Goal: Information Seeking & Learning: Find specific page/section

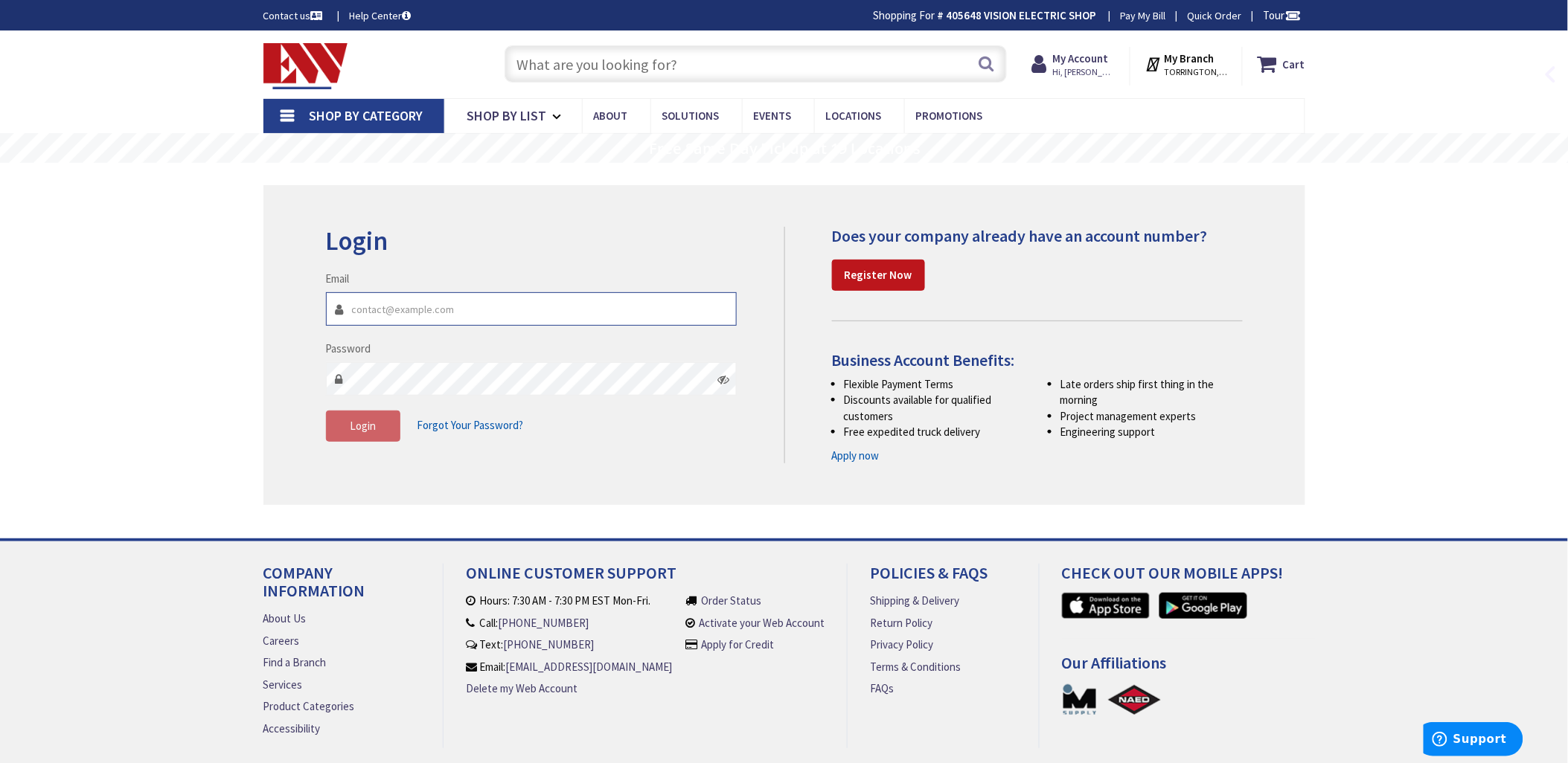
click at [410, 301] on input "Email" at bounding box center [531, 310] width 411 height 34
type input "[EMAIL_ADDRESS][DOMAIN_NAME]"
click at [370, 424] on span "Login" at bounding box center [362, 426] width 26 height 14
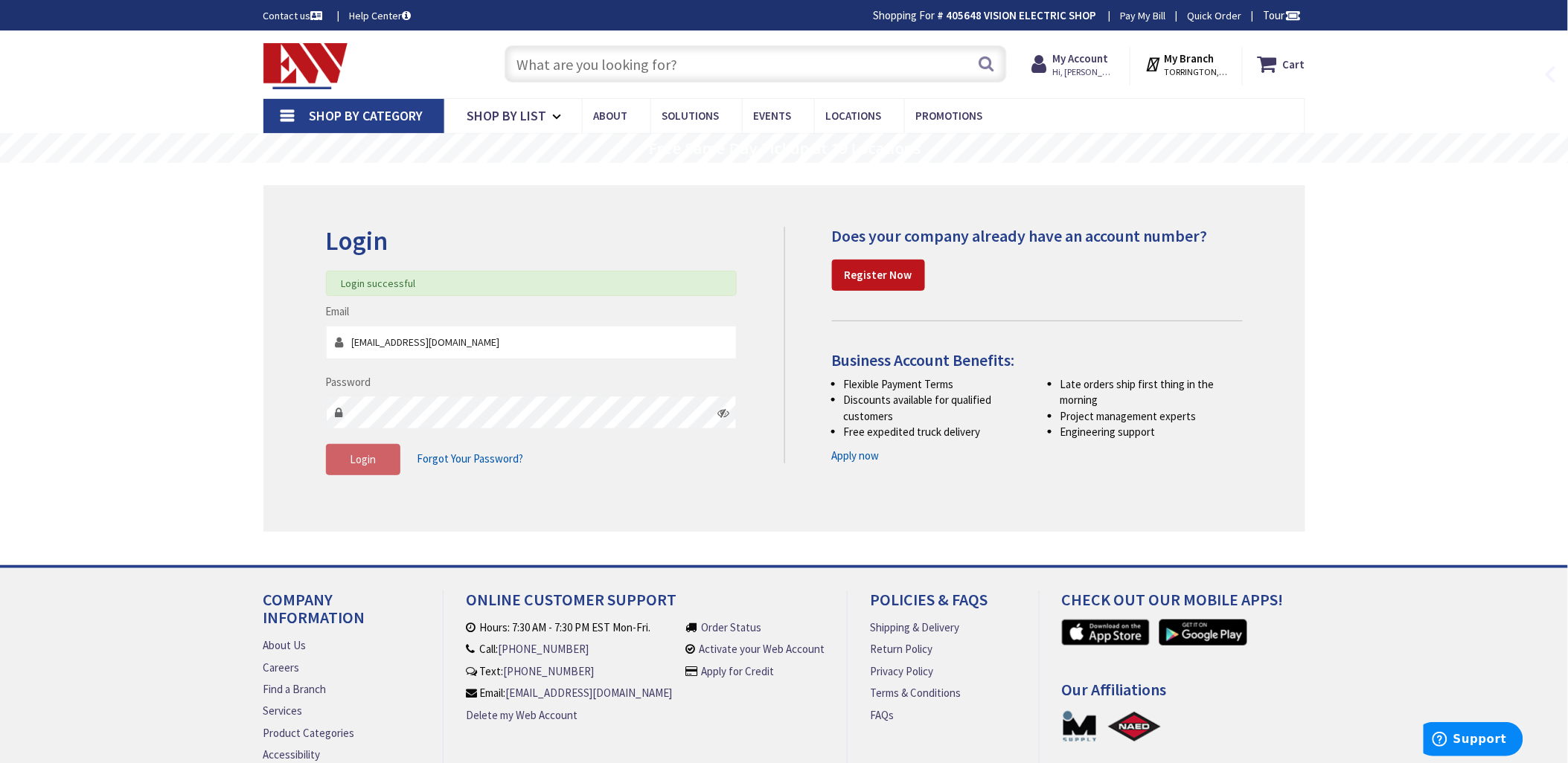
click at [542, 71] on input "text" at bounding box center [756, 64] width 502 height 38
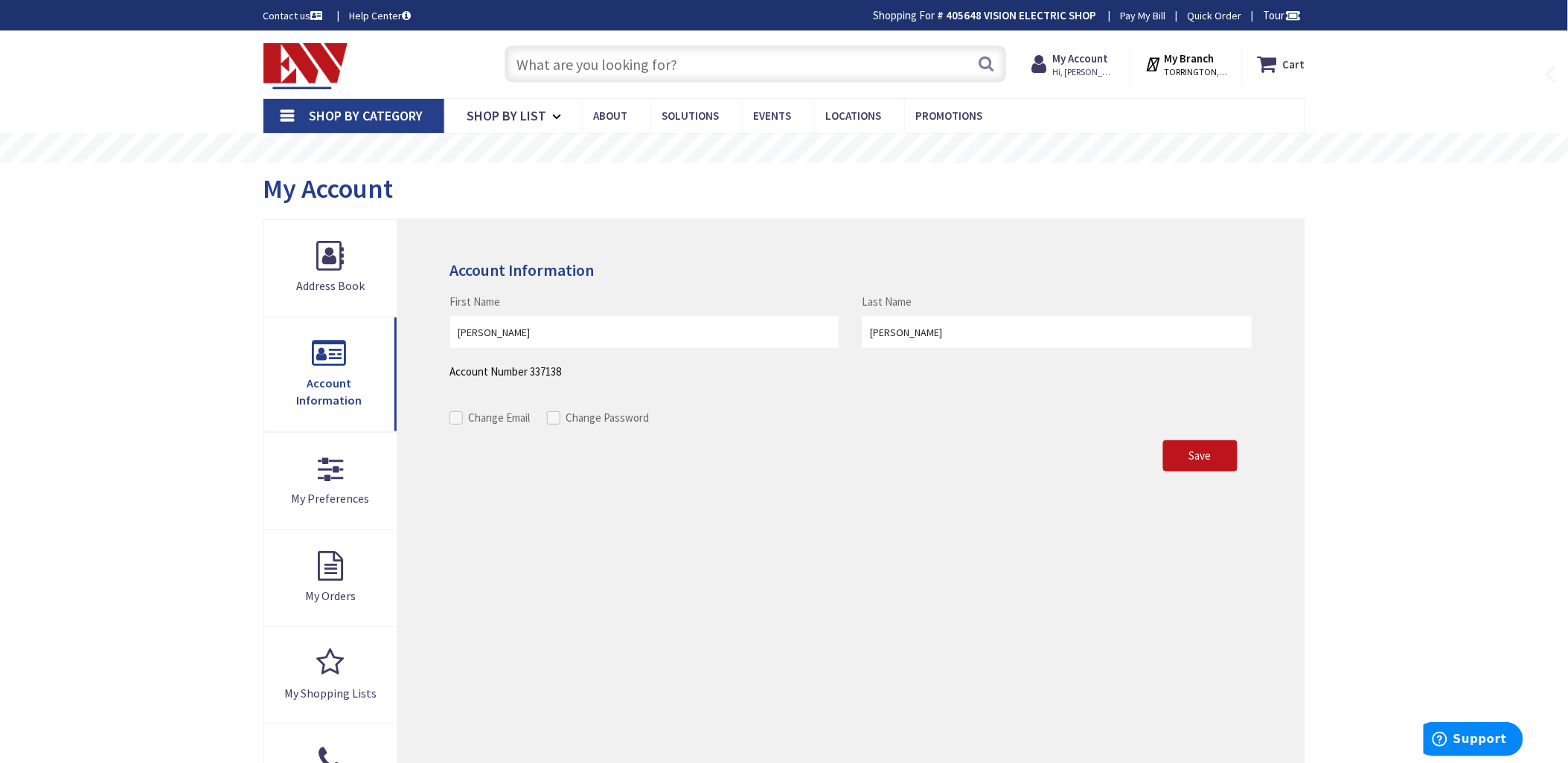
click at [542, 70] on input "text" at bounding box center [756, 64] width 502 height 38
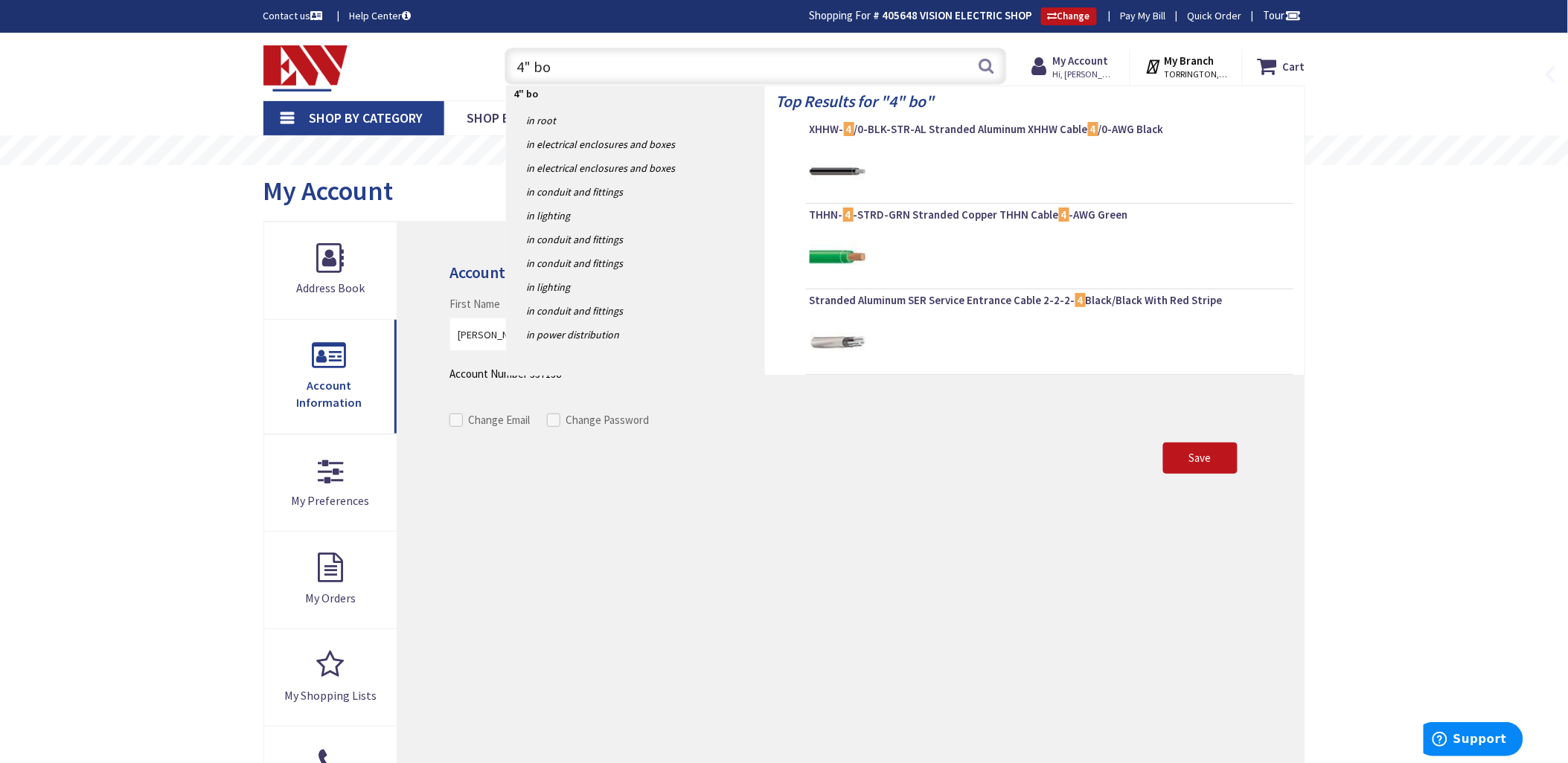
type input "4" box"
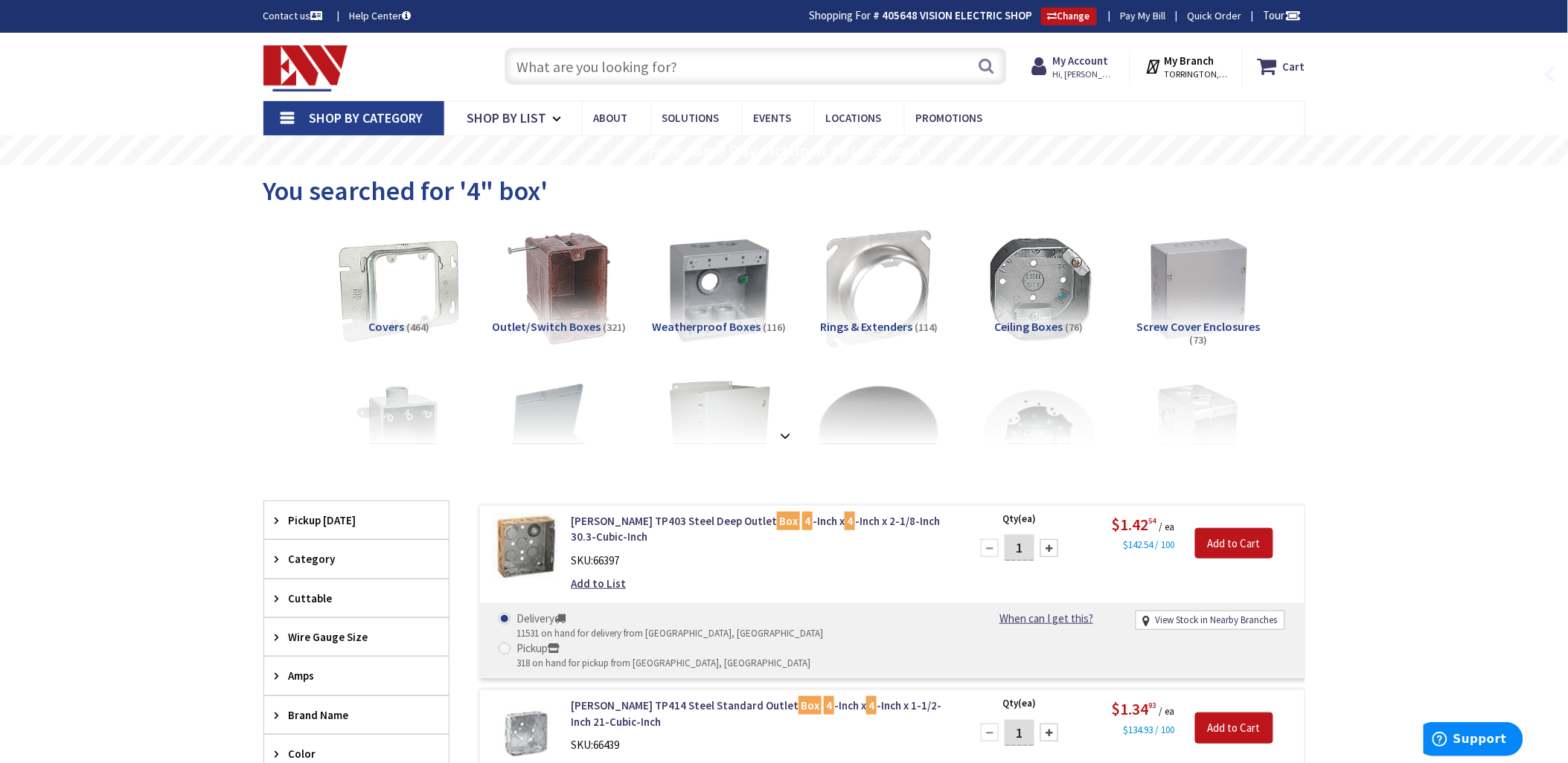
click at [387, 283] on img at bounding box center [398, 289] width 134 height 134
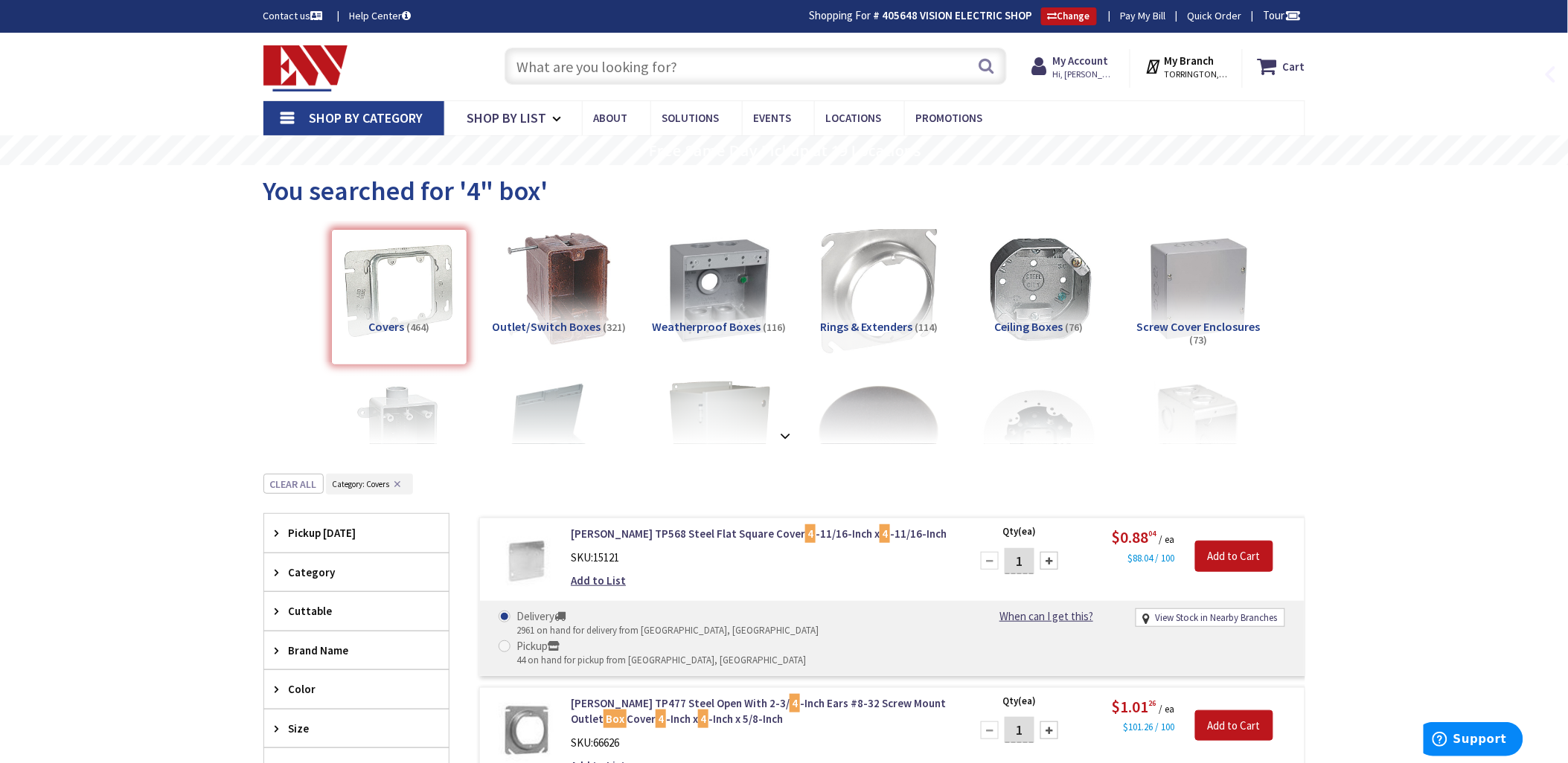
click at [848, 280] on img at bounding box center [878, 289] width 134 height 134
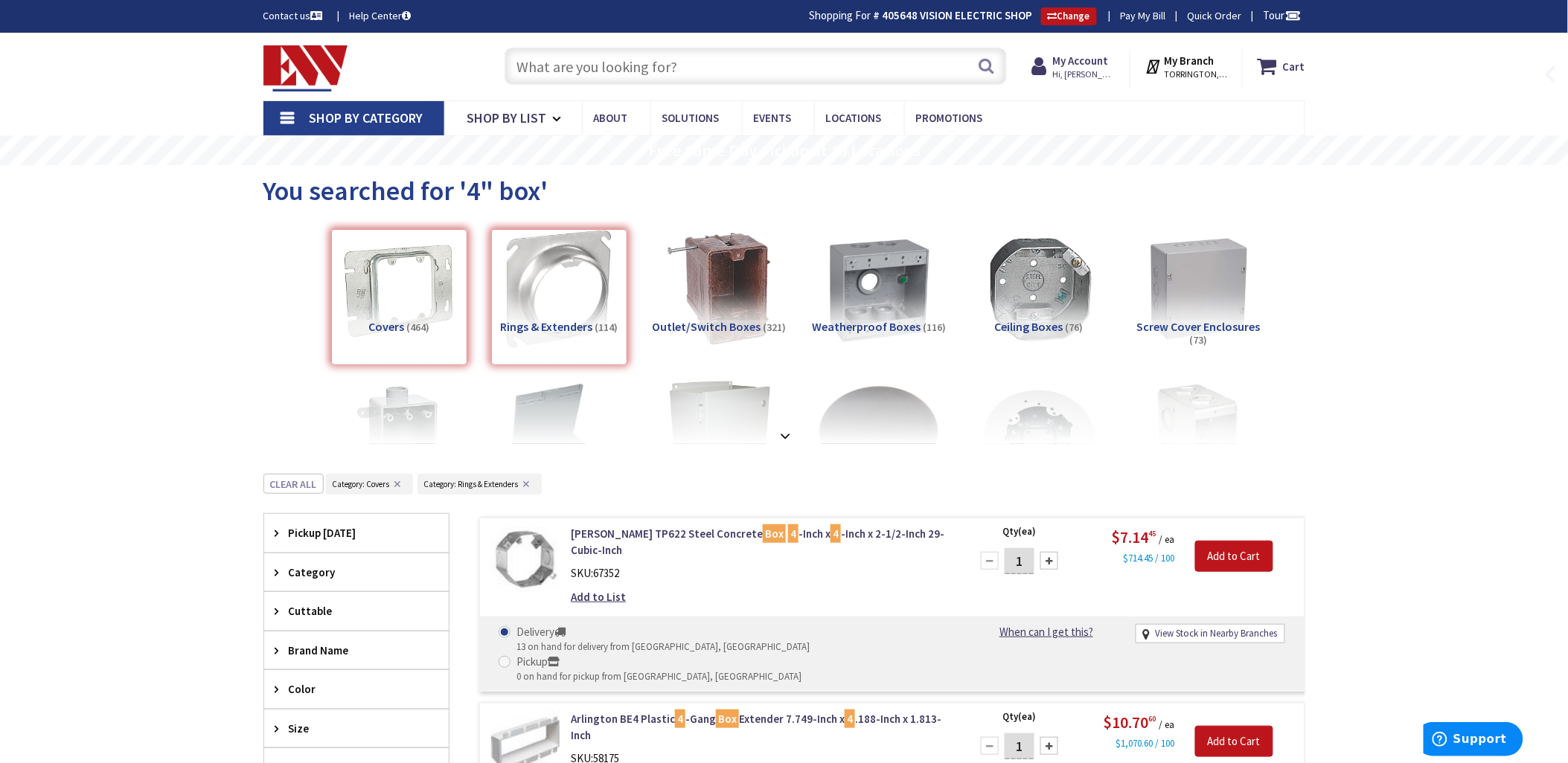
click at [553, 60] on input "text" at bounding box center [756, 66] width 502 height 38
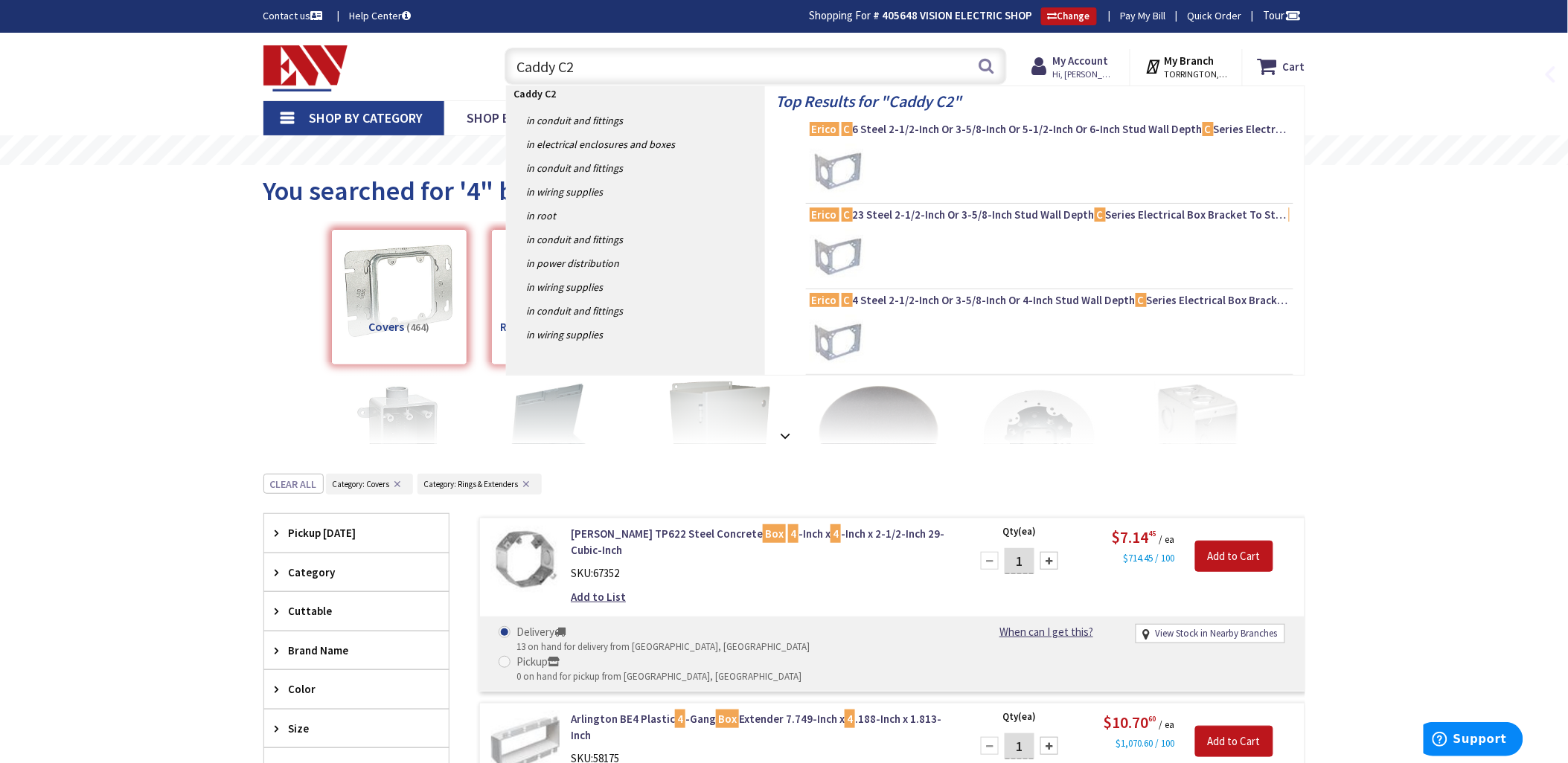
type input "Caddy C23"
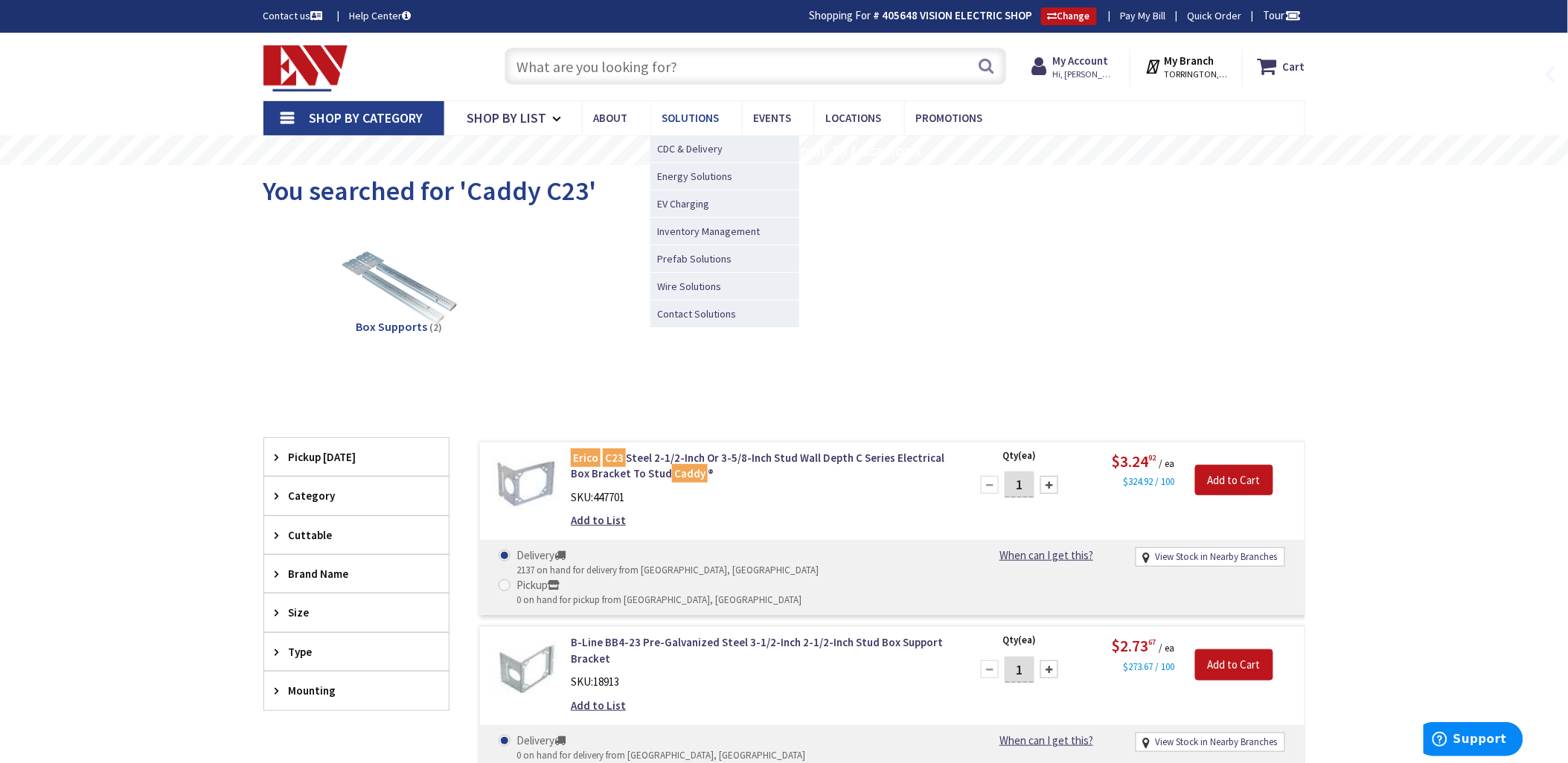
drag, startPoint x: 538, startPoint y: 66, endPoint x: 668, endPoint y: 119, distance: 140.4
click at [538, 66] on input "text" at bounding box center [756, 66] width 502 height 38
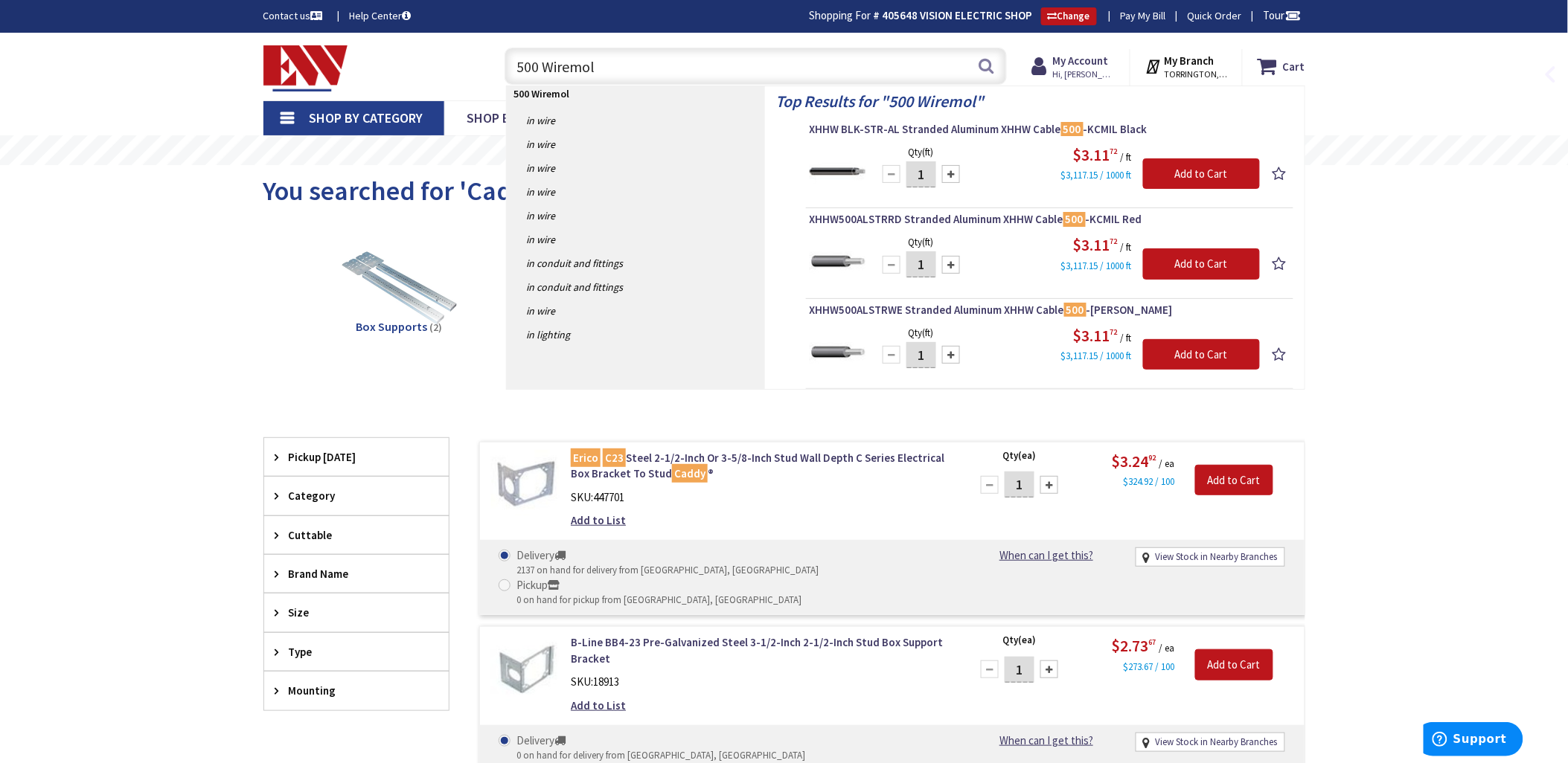
type input "500 Wiremold"
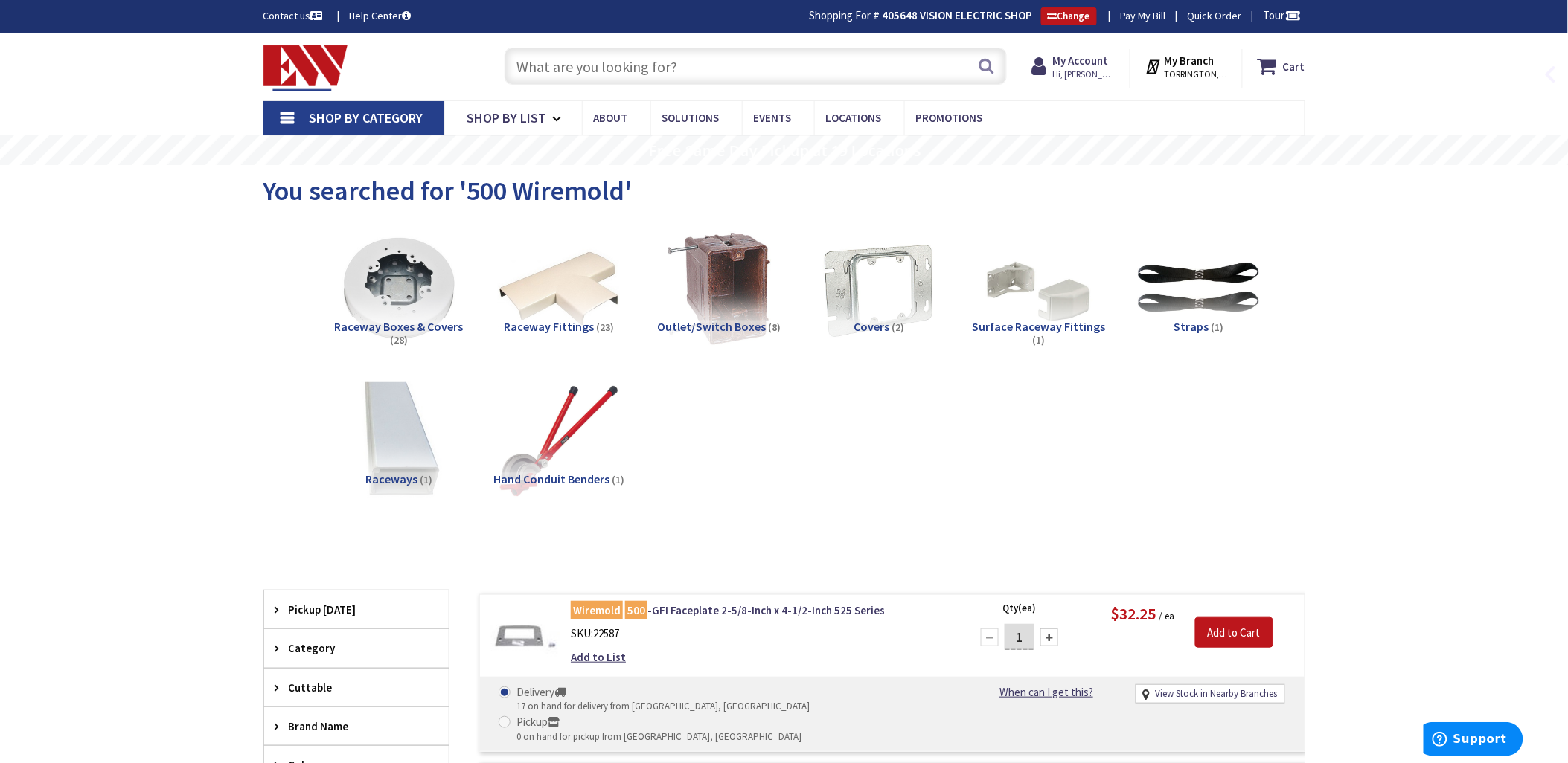
drag, startPoint x: 547, startPoint y: 63, endPoint x: 593, endPoint y: 82, distance: 49.8
click at [547, 63] on input "text" at bounding box center [756, 66] width 502 height 38
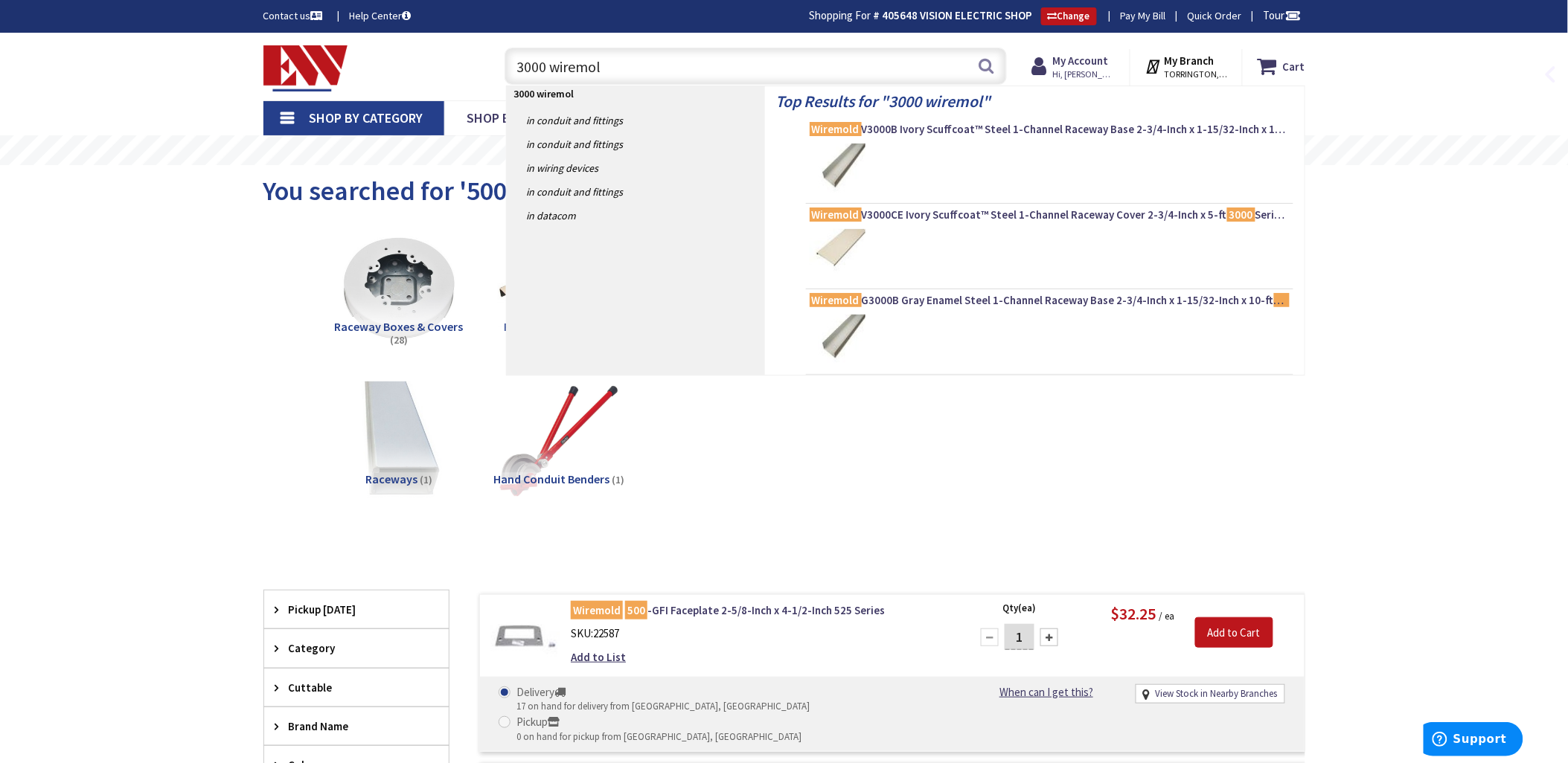
type input "3000 wiremold"
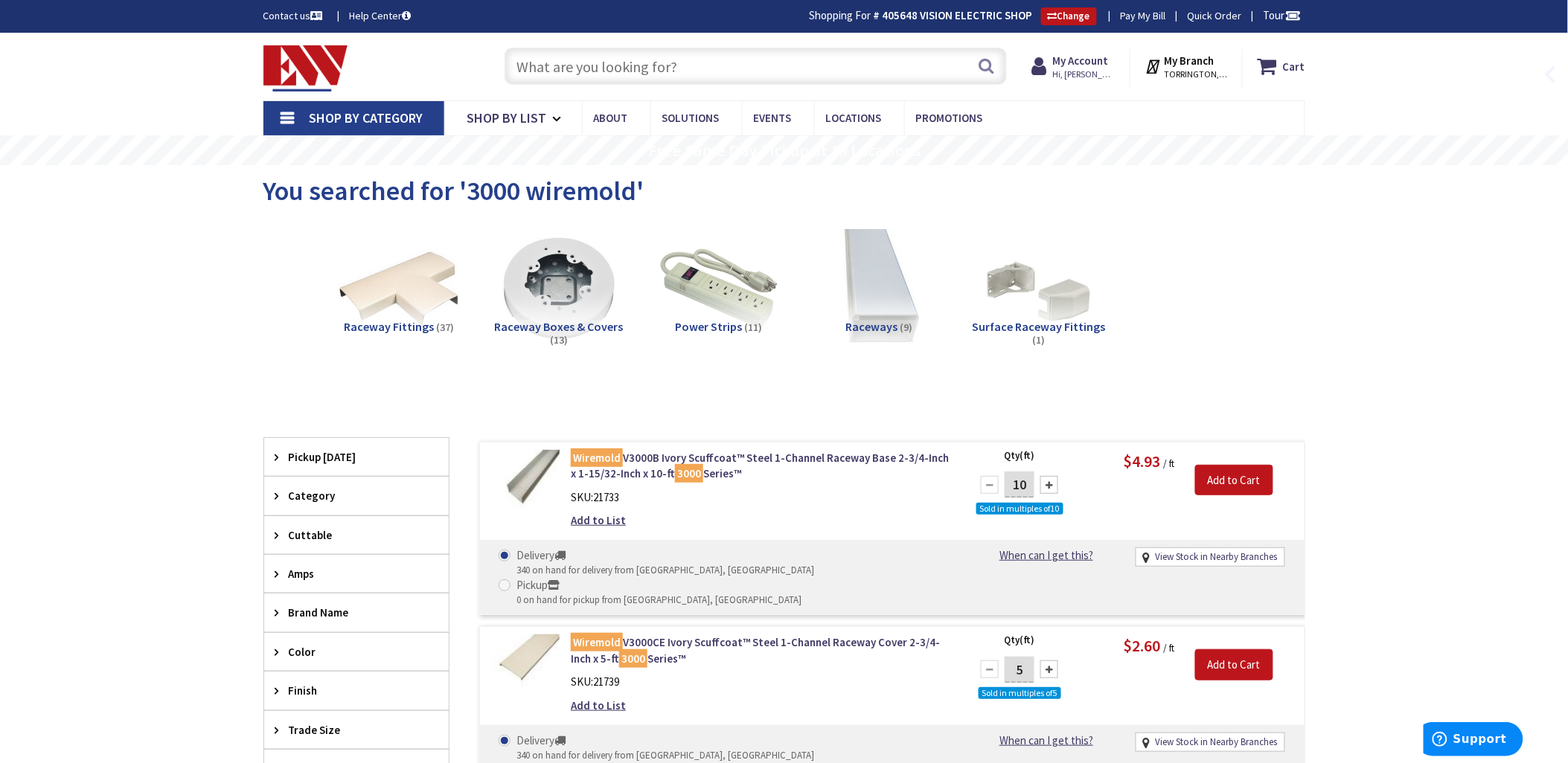
click at [551, 61] on input "text" at bounding box center [756, 66] width 502 height 38
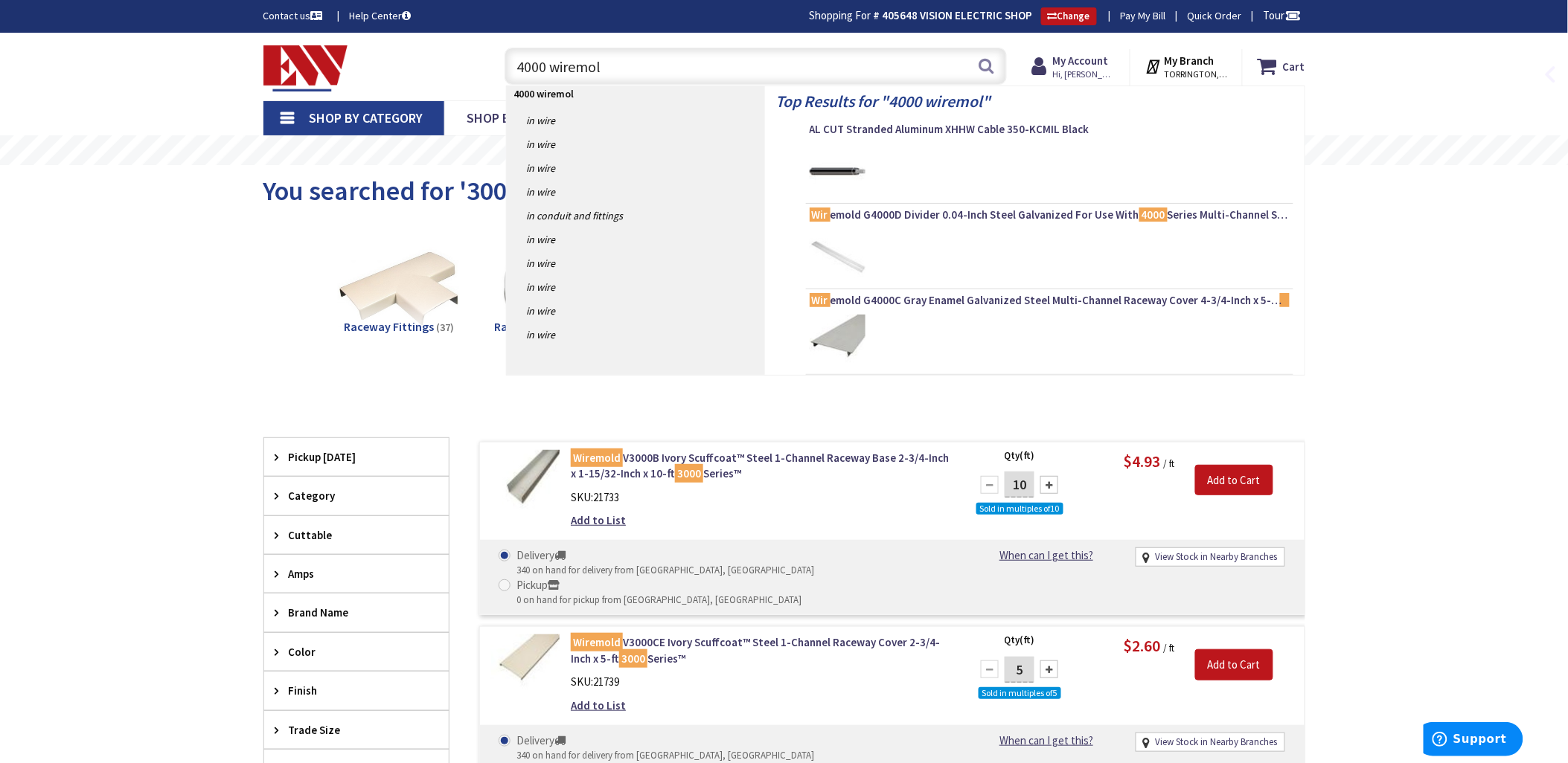
type input "4000 wiremold"
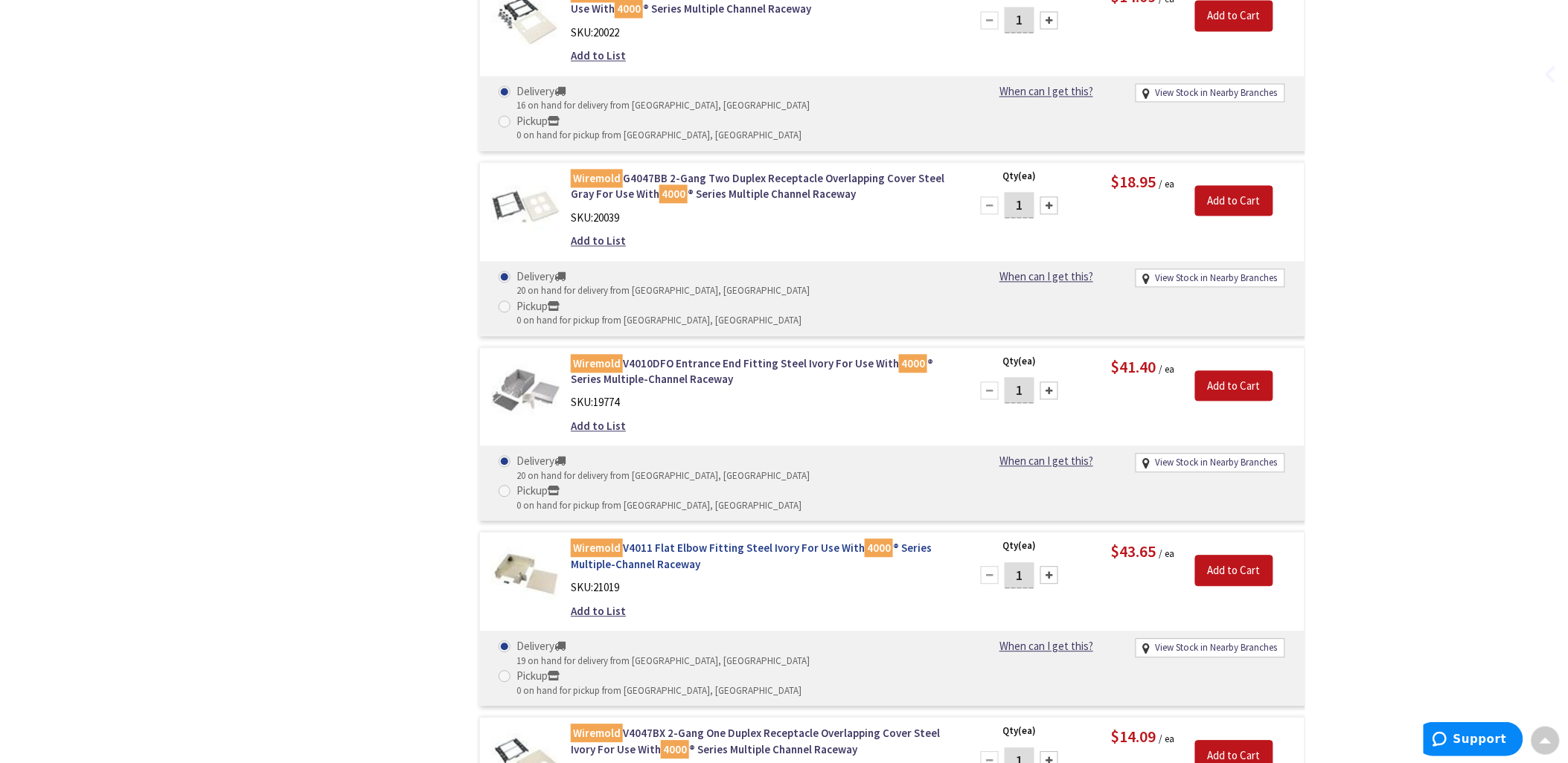
scroll to position [3205, 0]
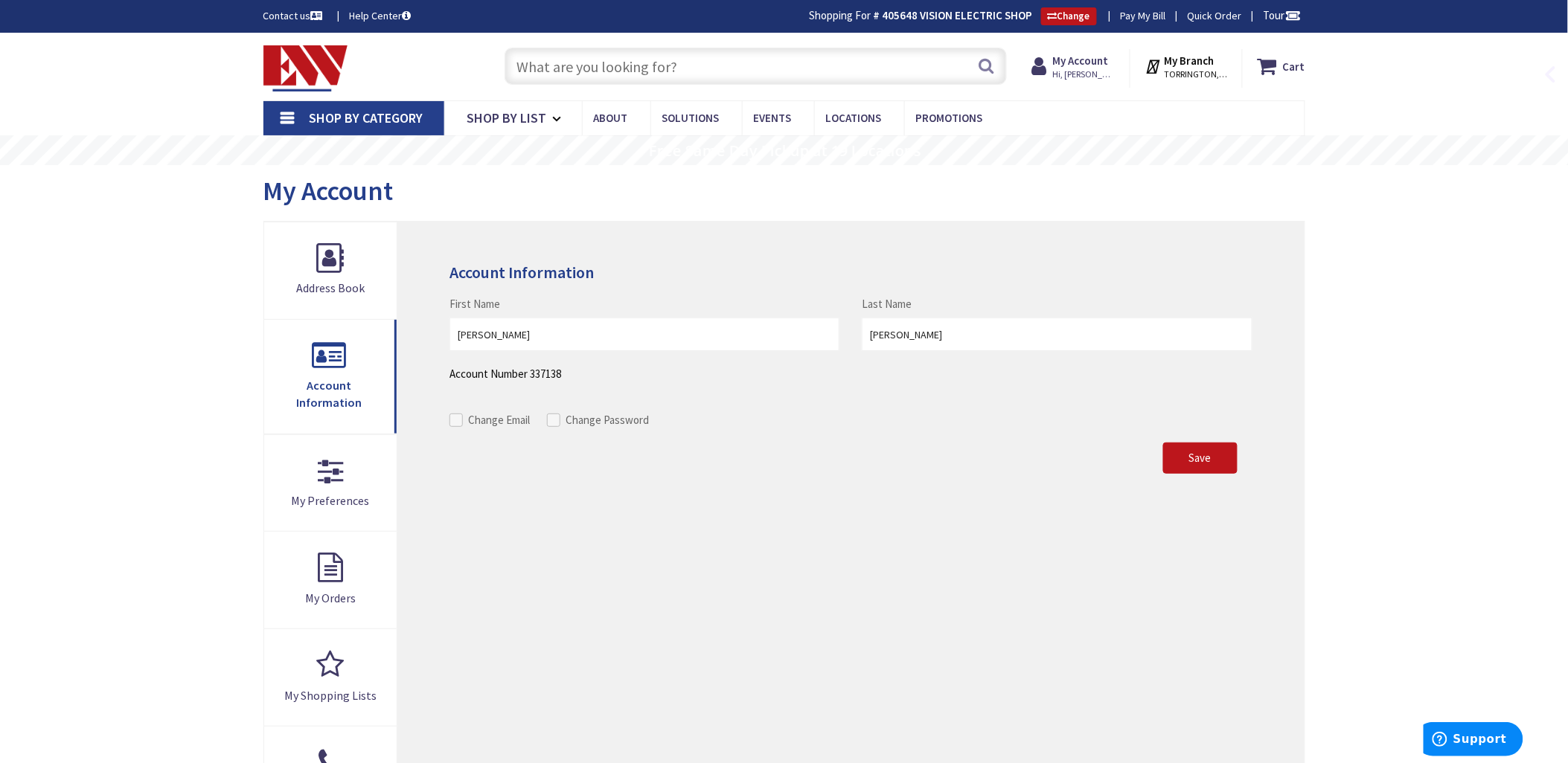
click at [534, 65] on input "text" at bounding box center [756, 66] width 502 height 38
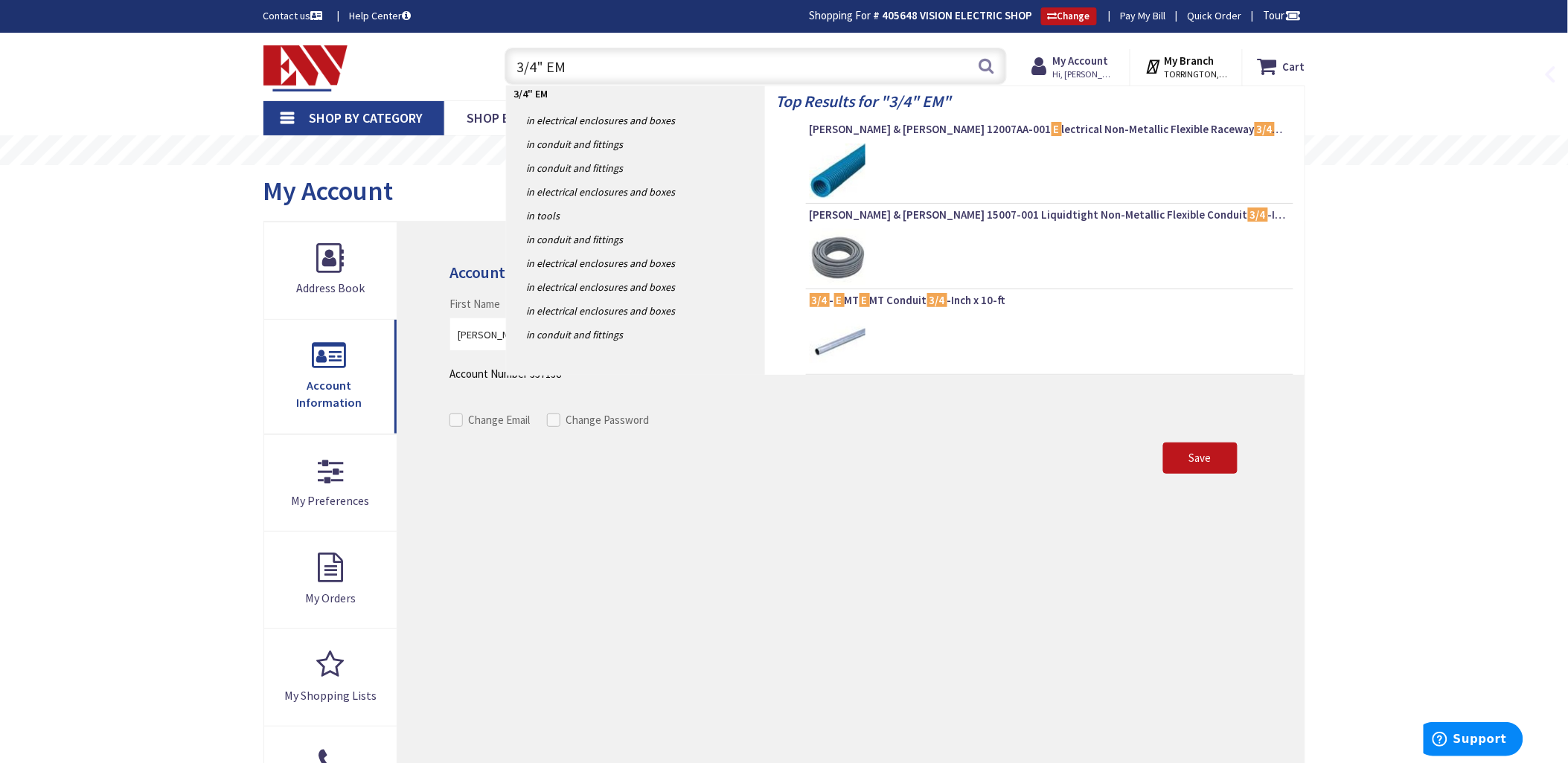
type input "3/4" EMT"
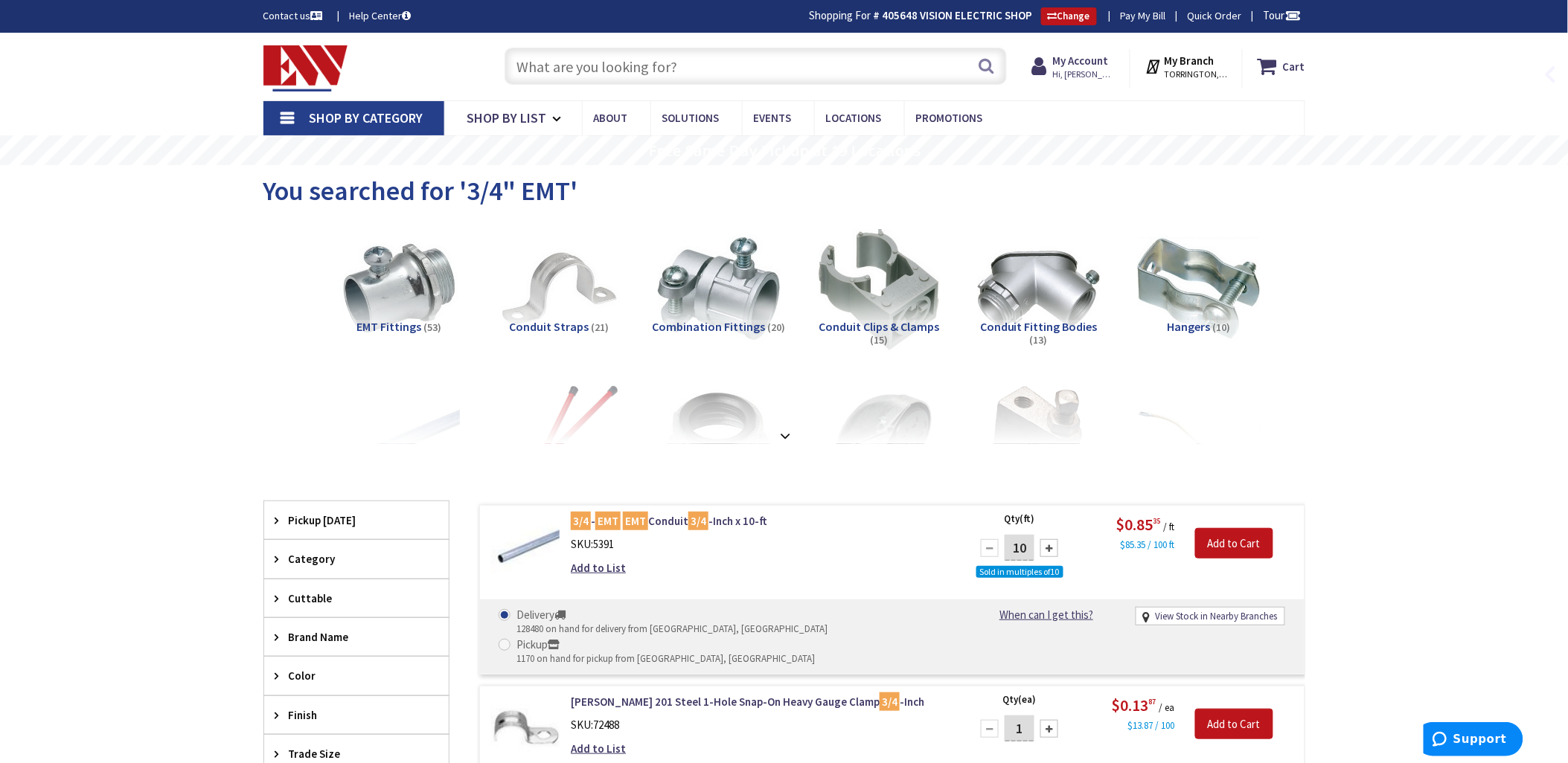
drag, startPoint x: 540, startPoint y: 66, endPoint x: 1039, endPoint y: 143, distance: 504.9
click at [549, 65] on input "text" at bounding box center [756, 66] width 502 height 38
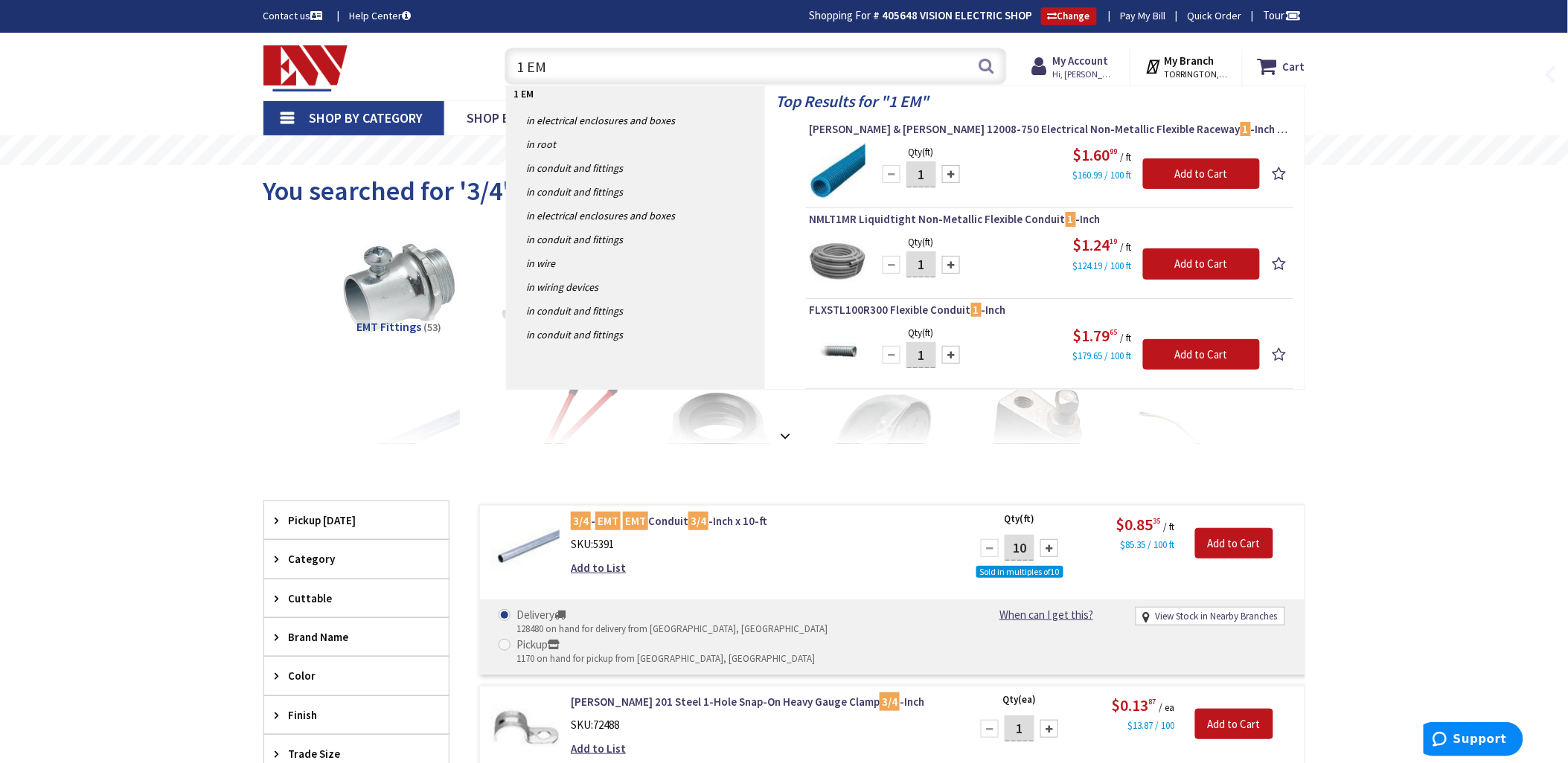
type input "1 EMT"
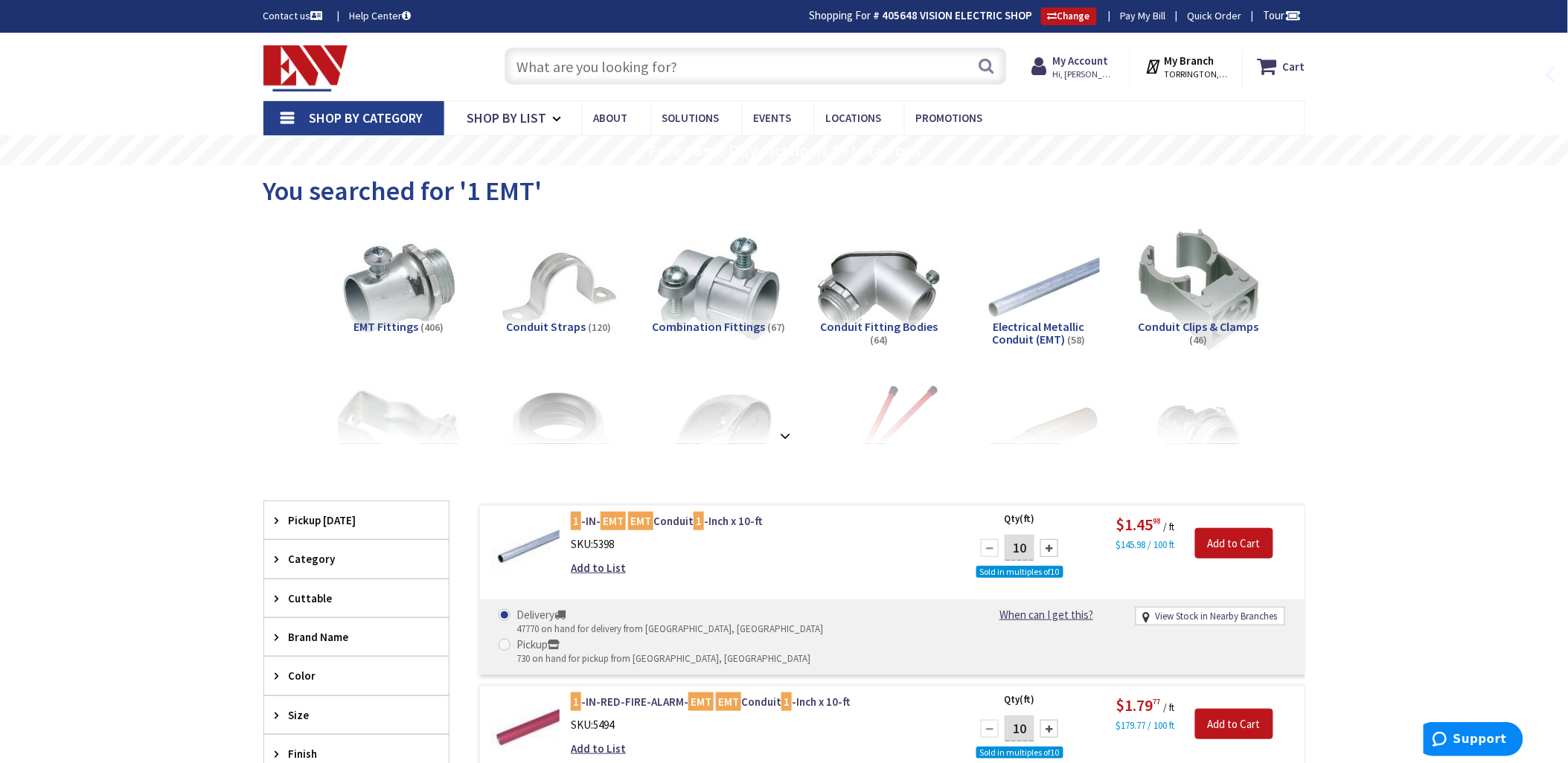
drag, startPoint x: 545, startPoint y: 66, endPoint x: 709, endPoint y: 99, distance: 167.3
click at [545, 66] on input "text" at bounding box center [756, 66] width 502 height 38
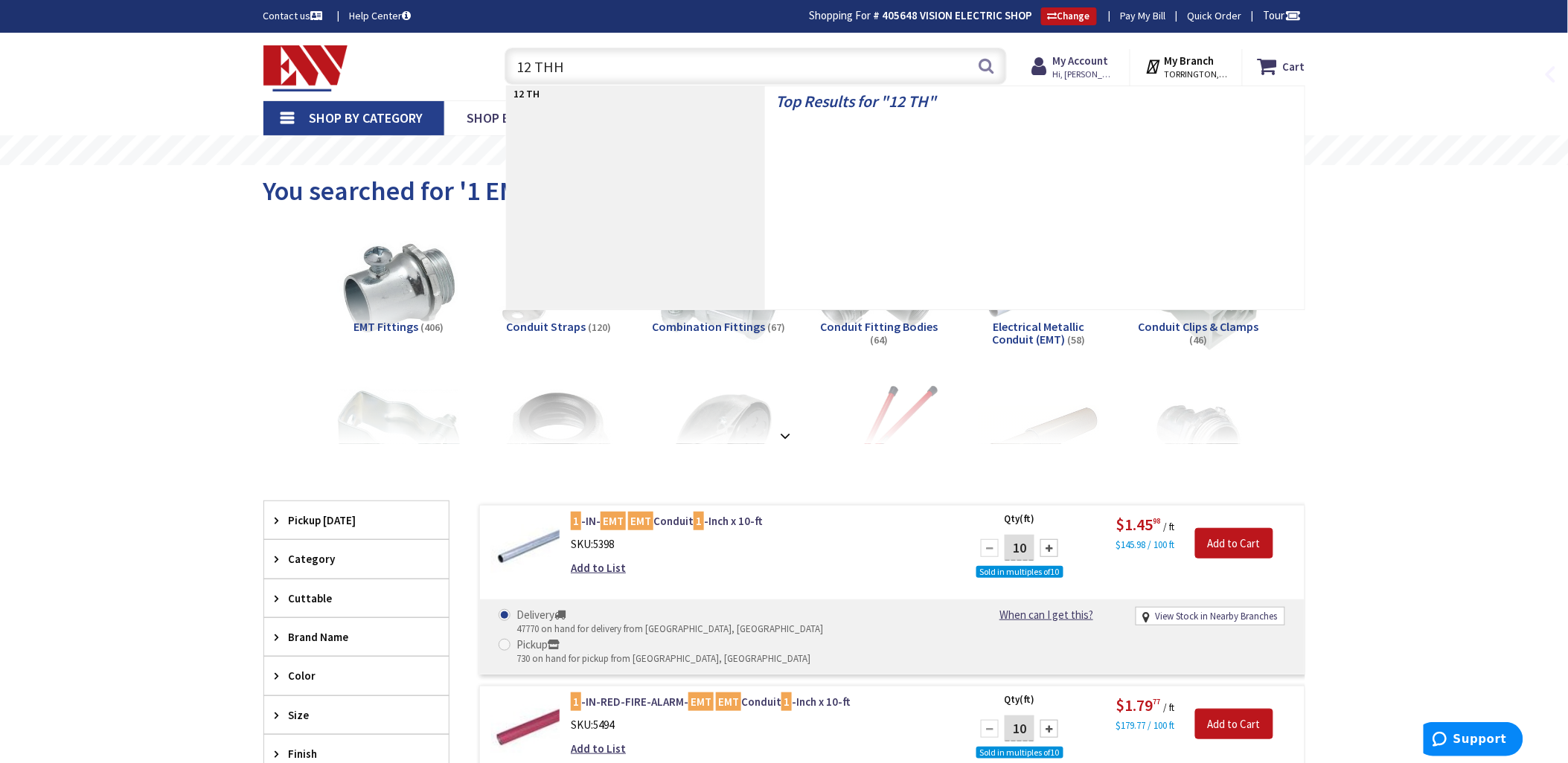
type input "12 THHN"
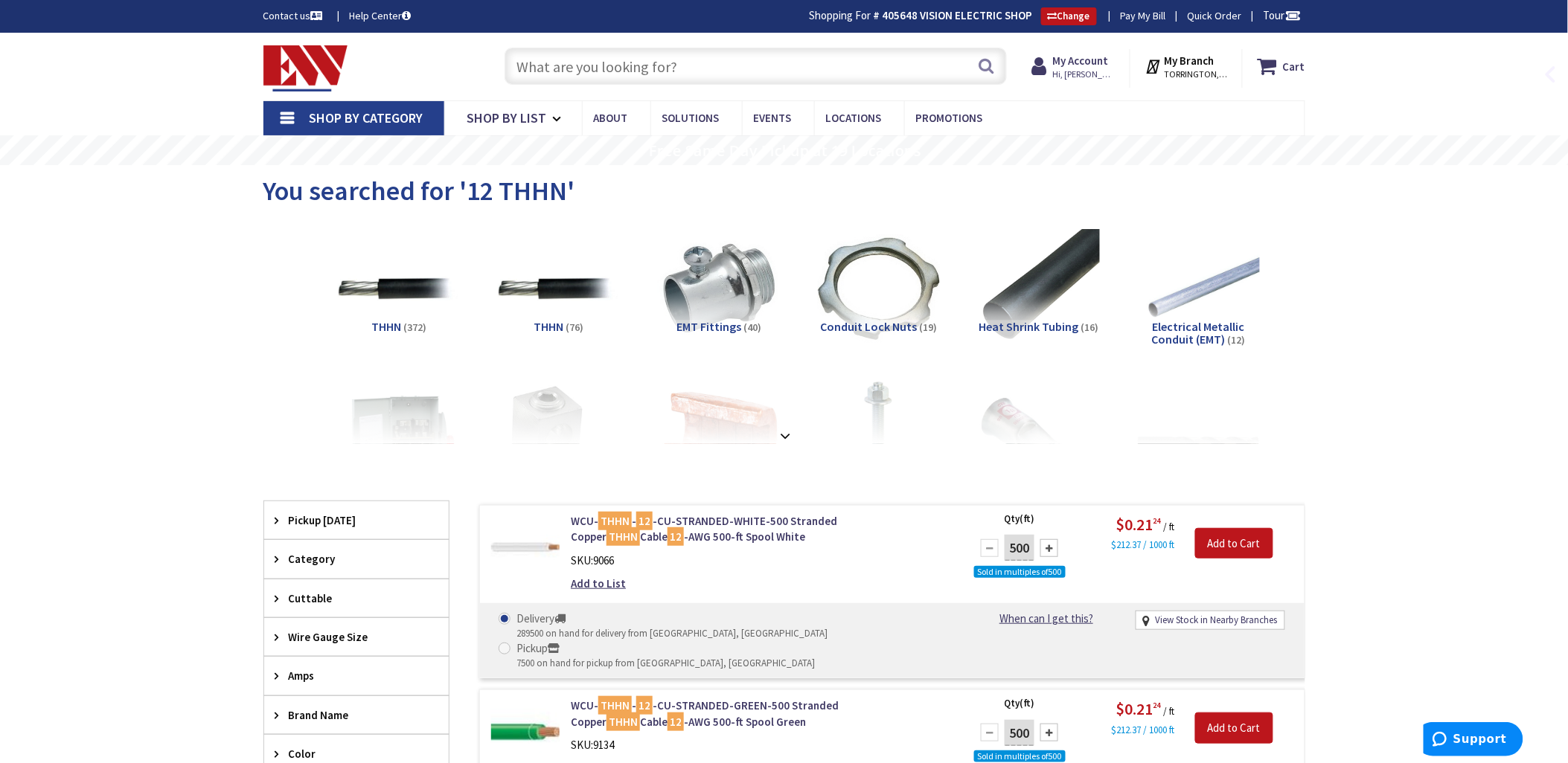
click at [586, 70] on input "text" at bounding box center [756, 66] width 502 height 38
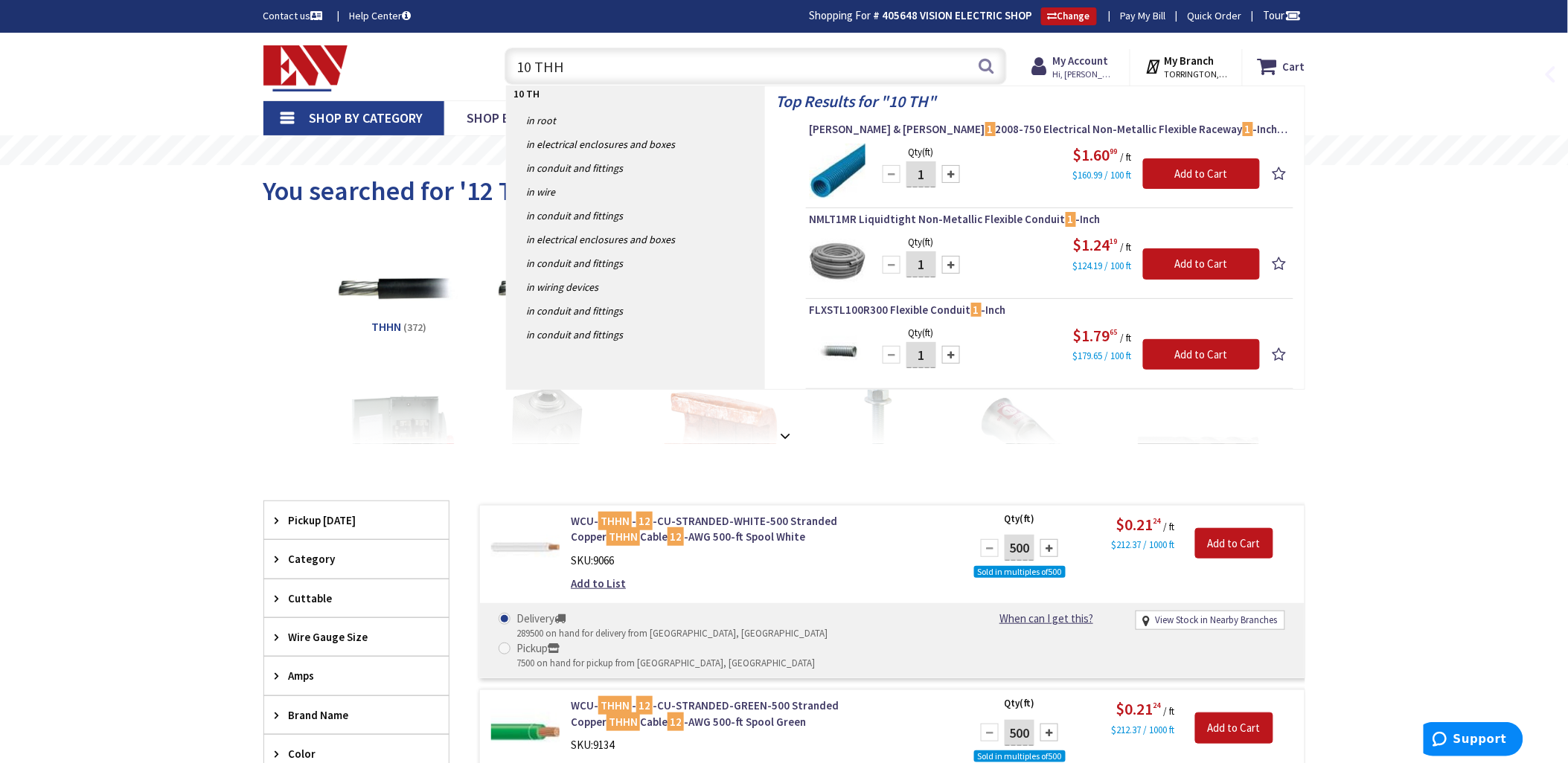
type input "10 THHN"
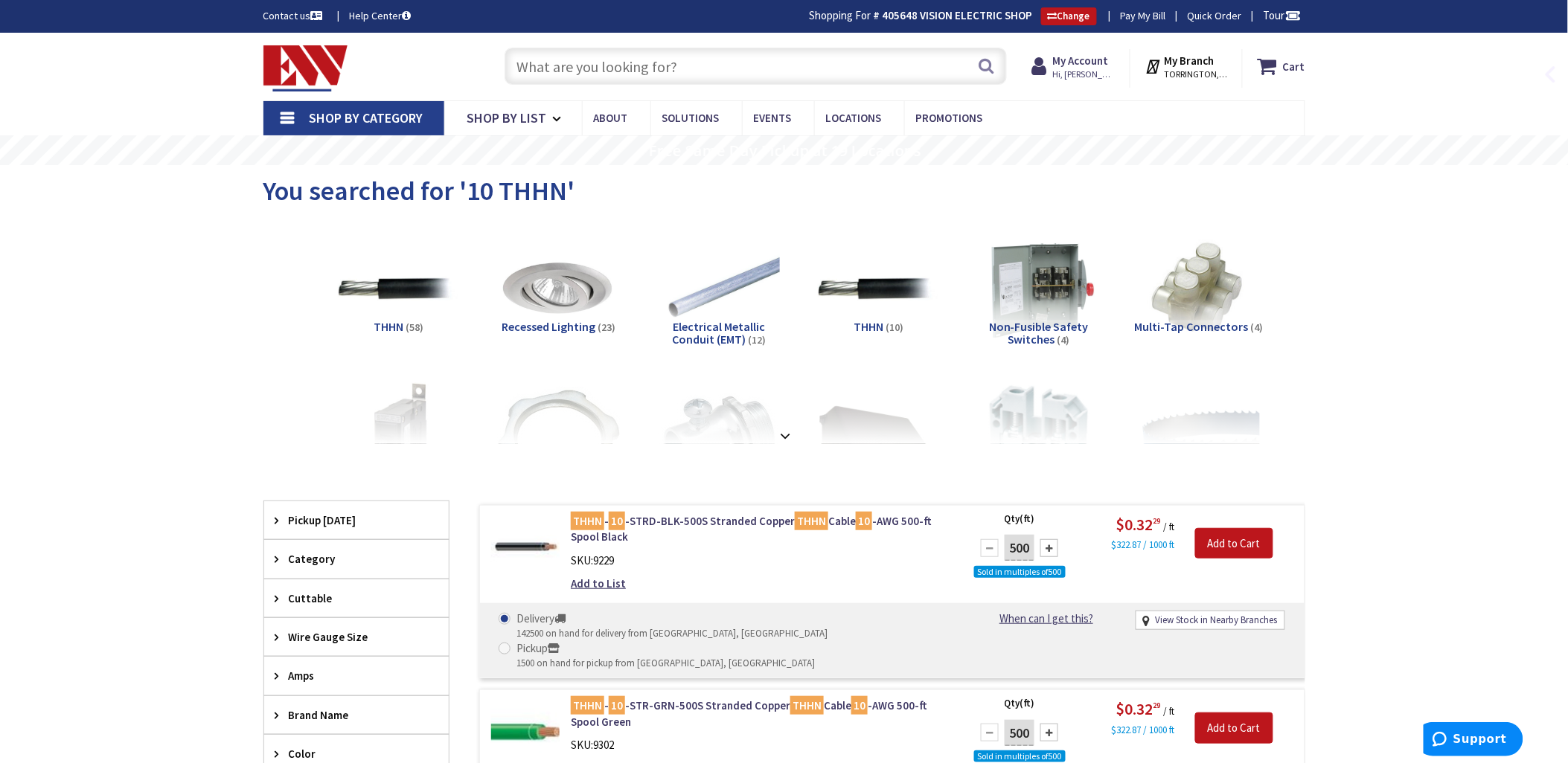
click at [551, 61] on input "text" at bounding box center [756, 66] width 502 height 38
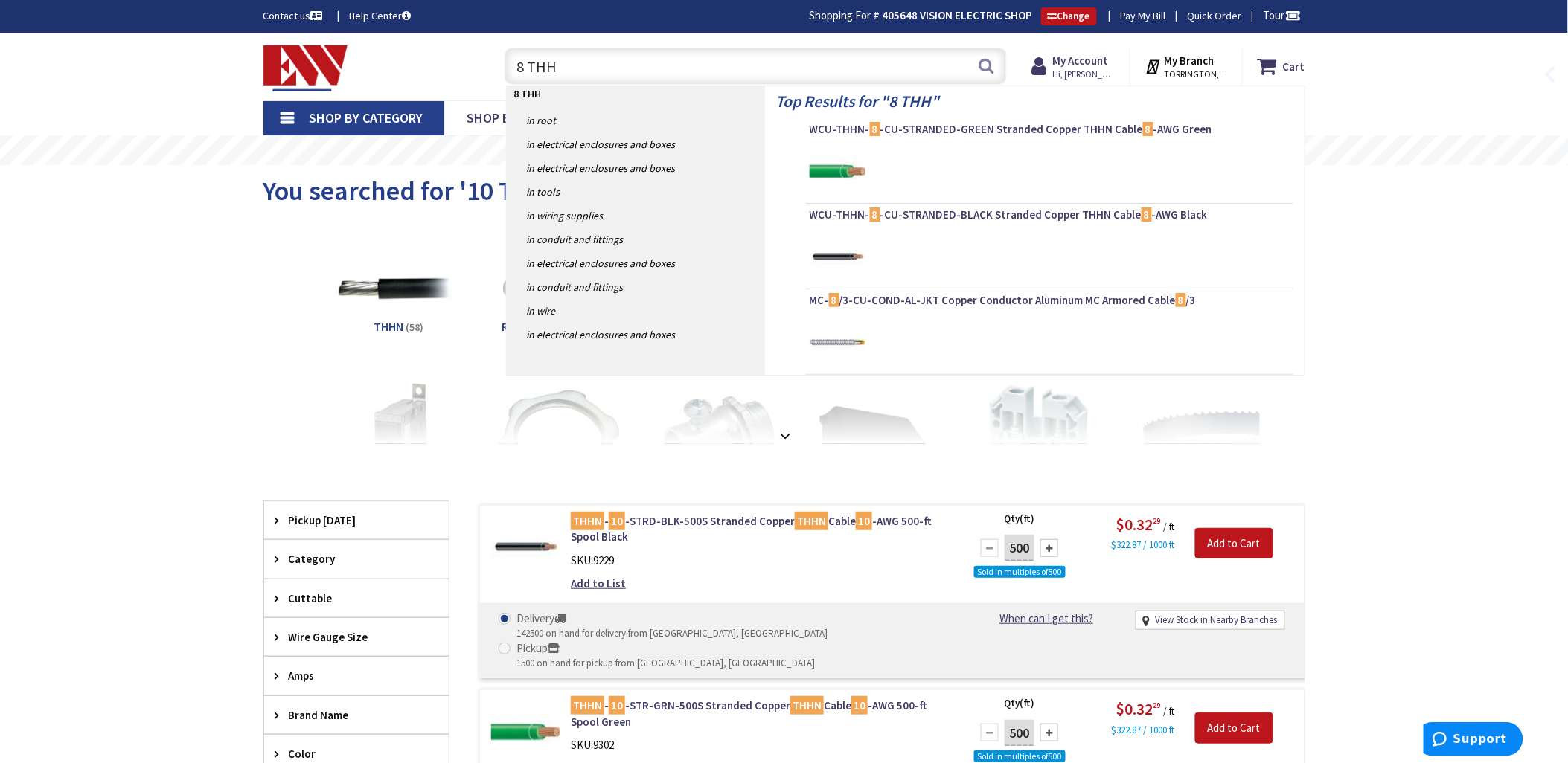
type input "8 THHN"
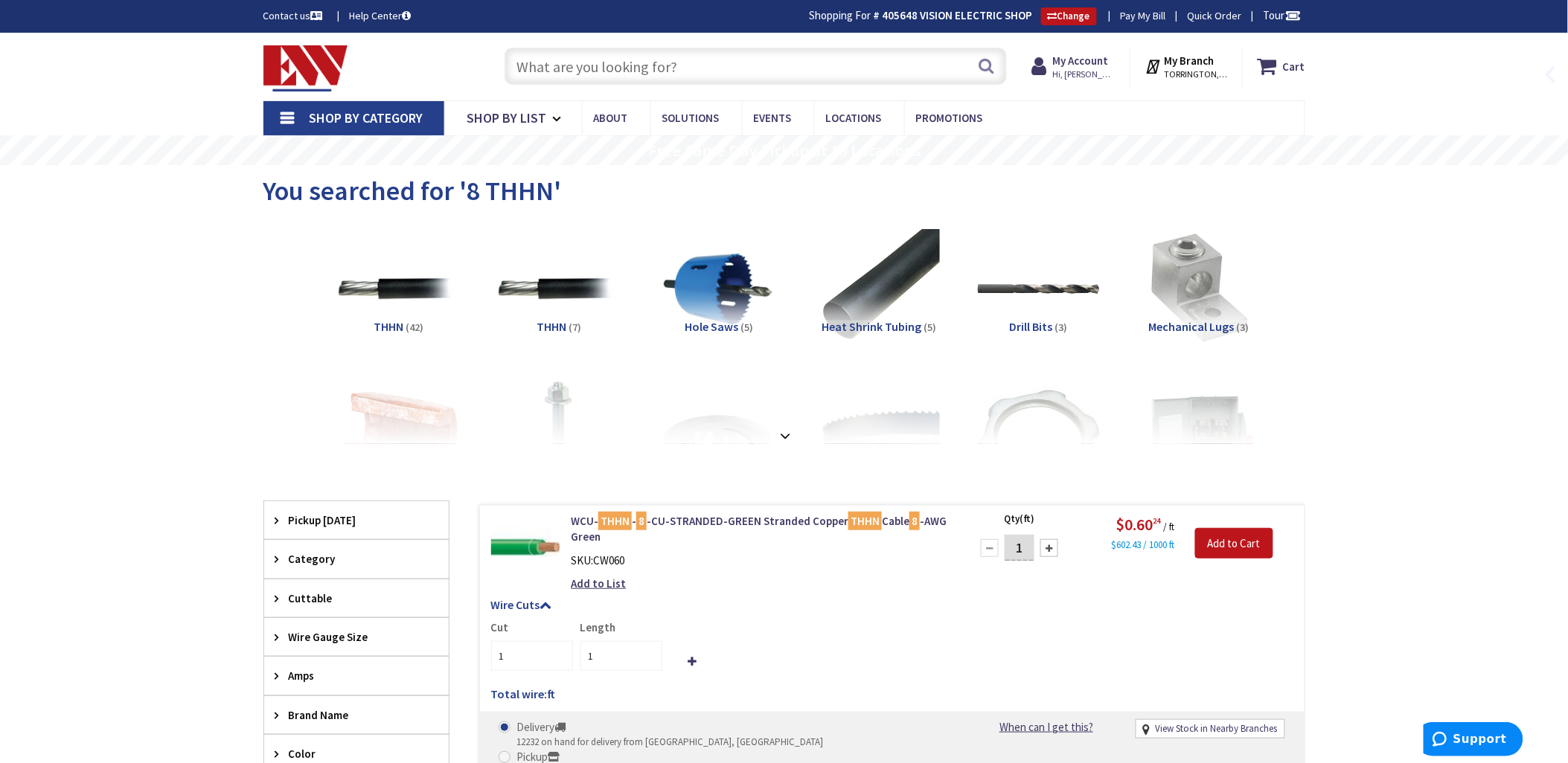
click at [550, 70] on input "text" at bounding box center [756, 66] width 502 height 38
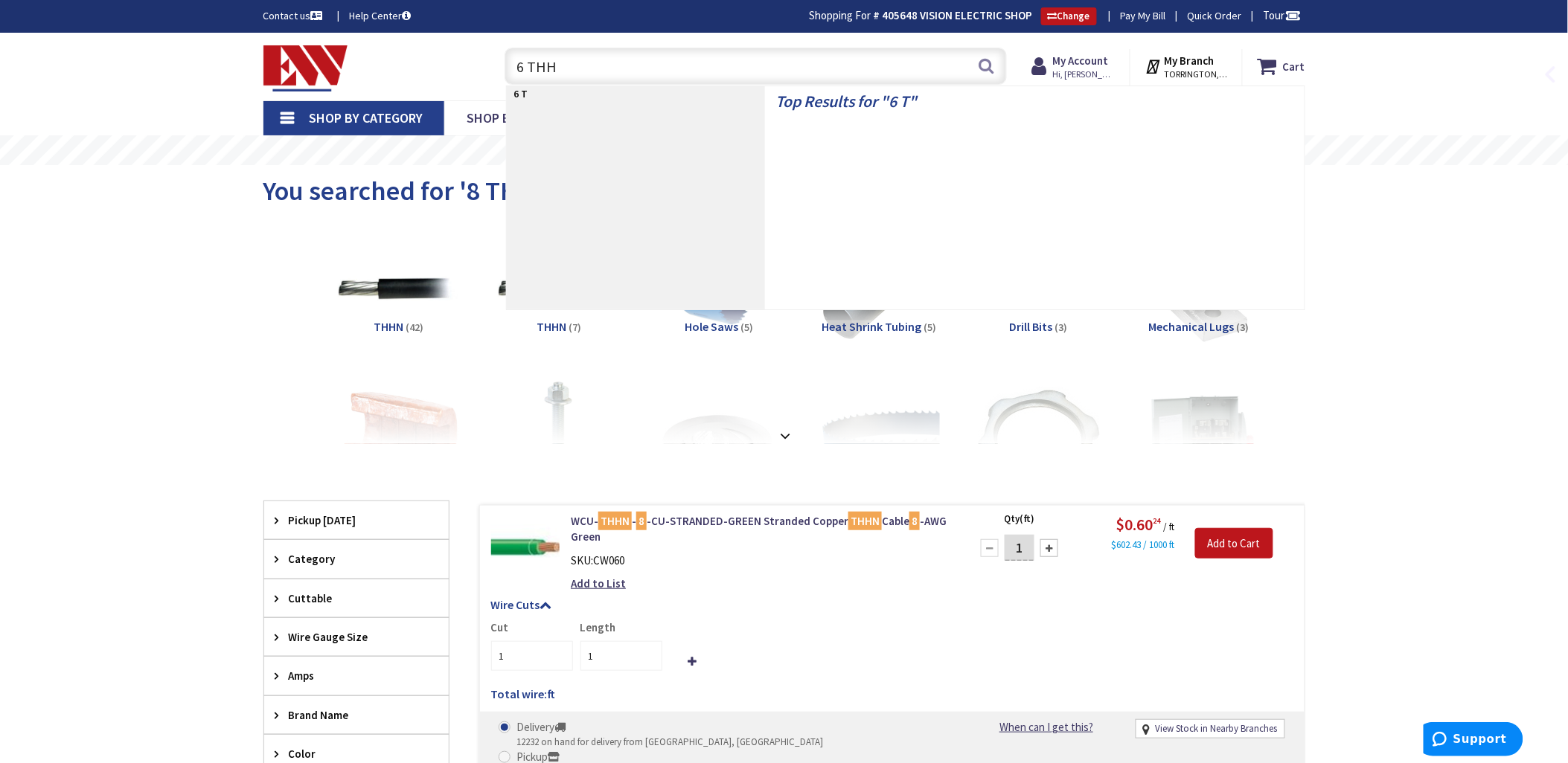
type input "6 THHN"
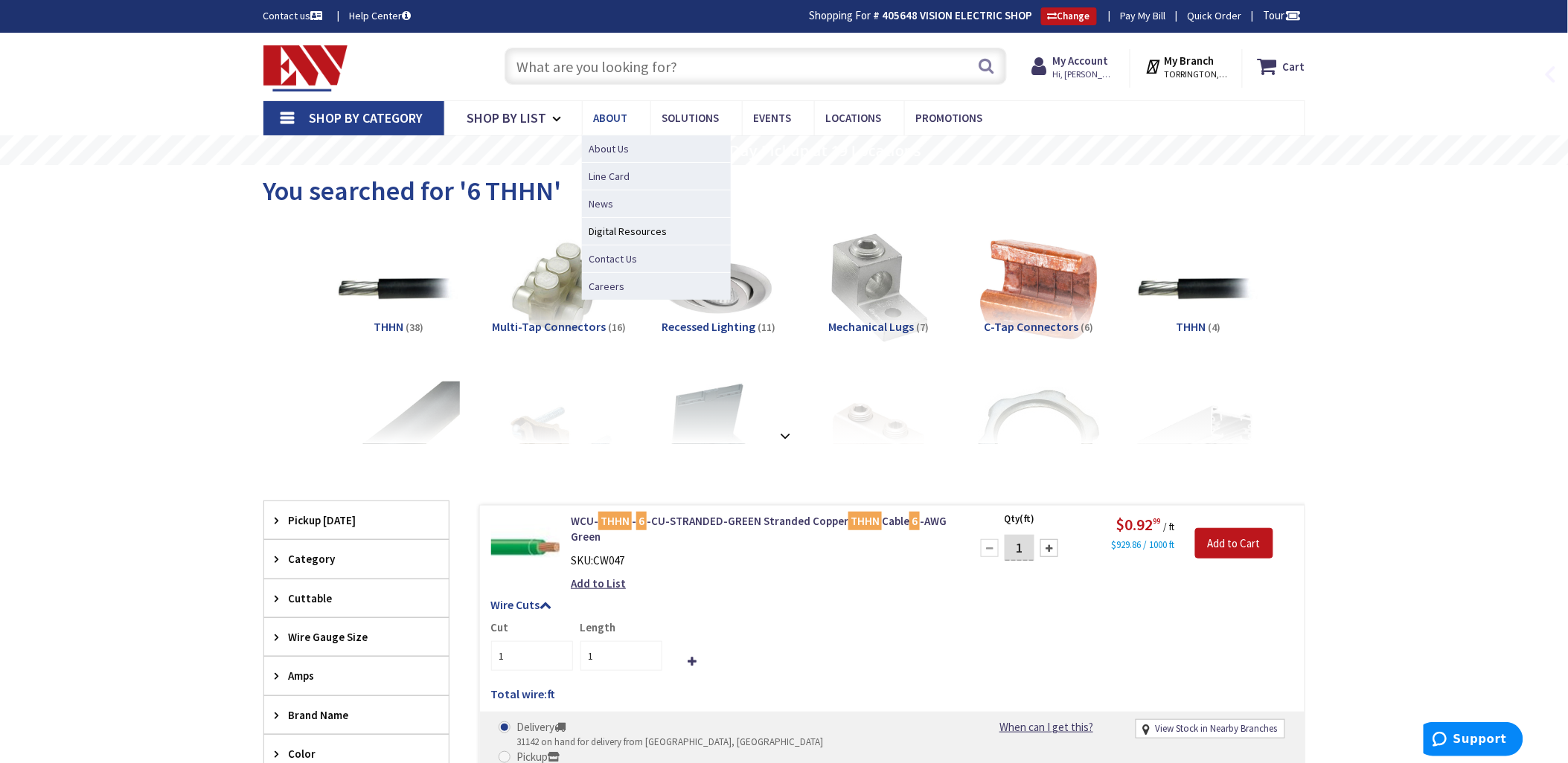
drag, startPoint x: 534, startPoint y: 69, endPoint x: 595, endPoint y: 126, distance: 83.5
click at [534, 69] on input "text" at bounding box center [756, 66] width 502 height 38
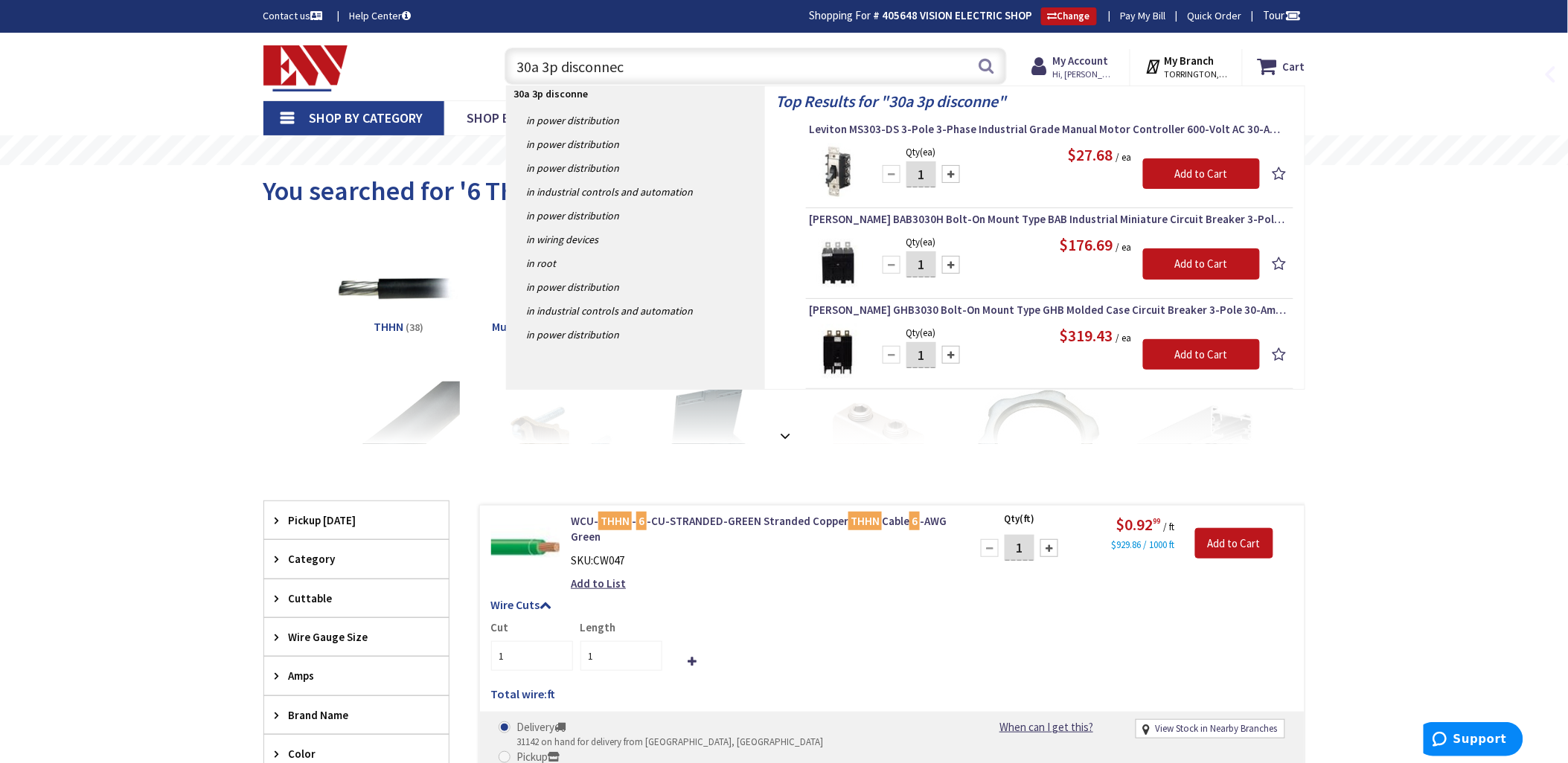
type input "30a 3p disconnect"
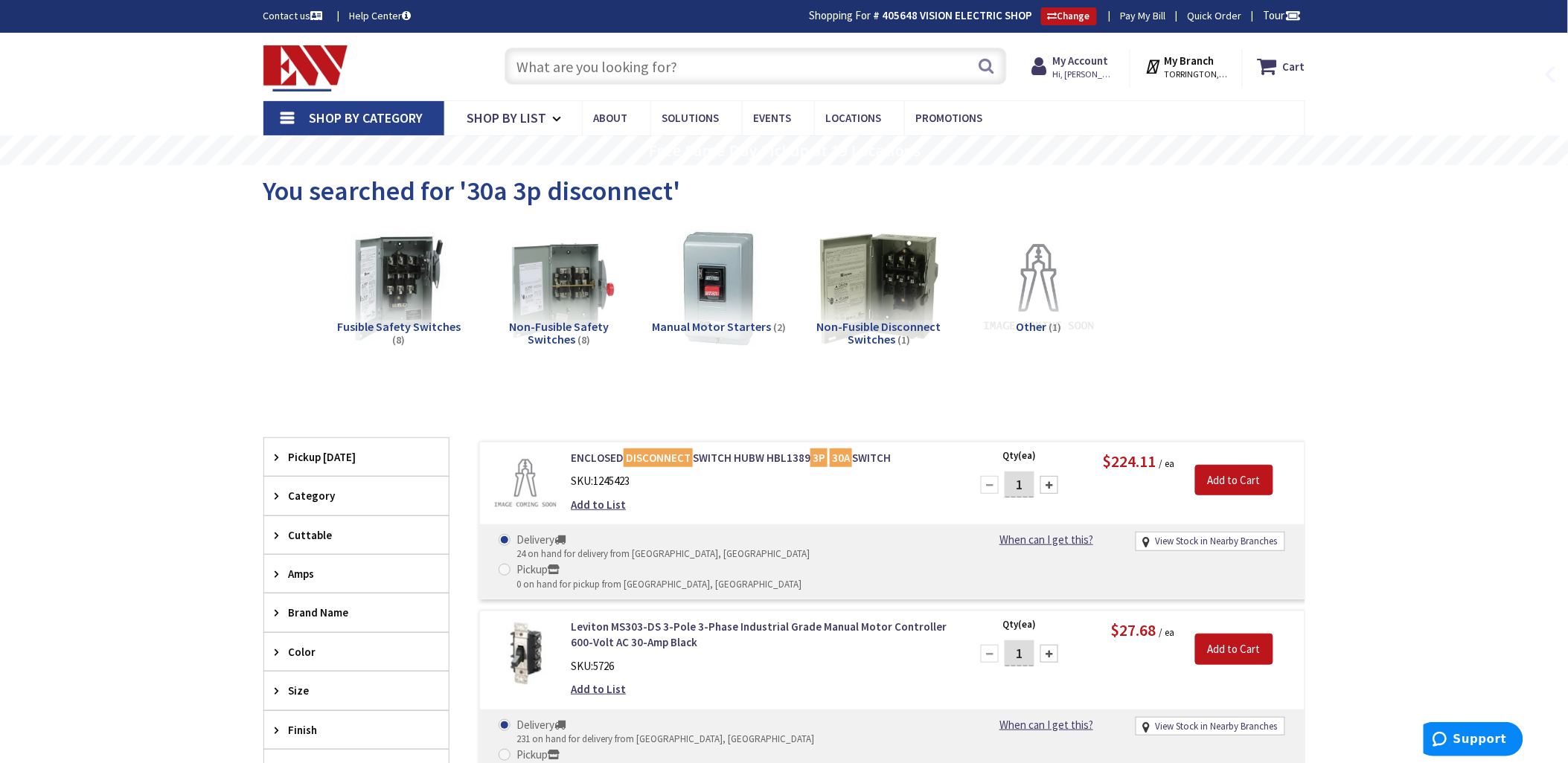
drag, startPoint x: 538, startPoint y: 65, endPoint x: 939, endPoint y: 160, distance: 412.1
click at [541, 66] on input "text" at bounding box center [756, 66] width 502 height 38
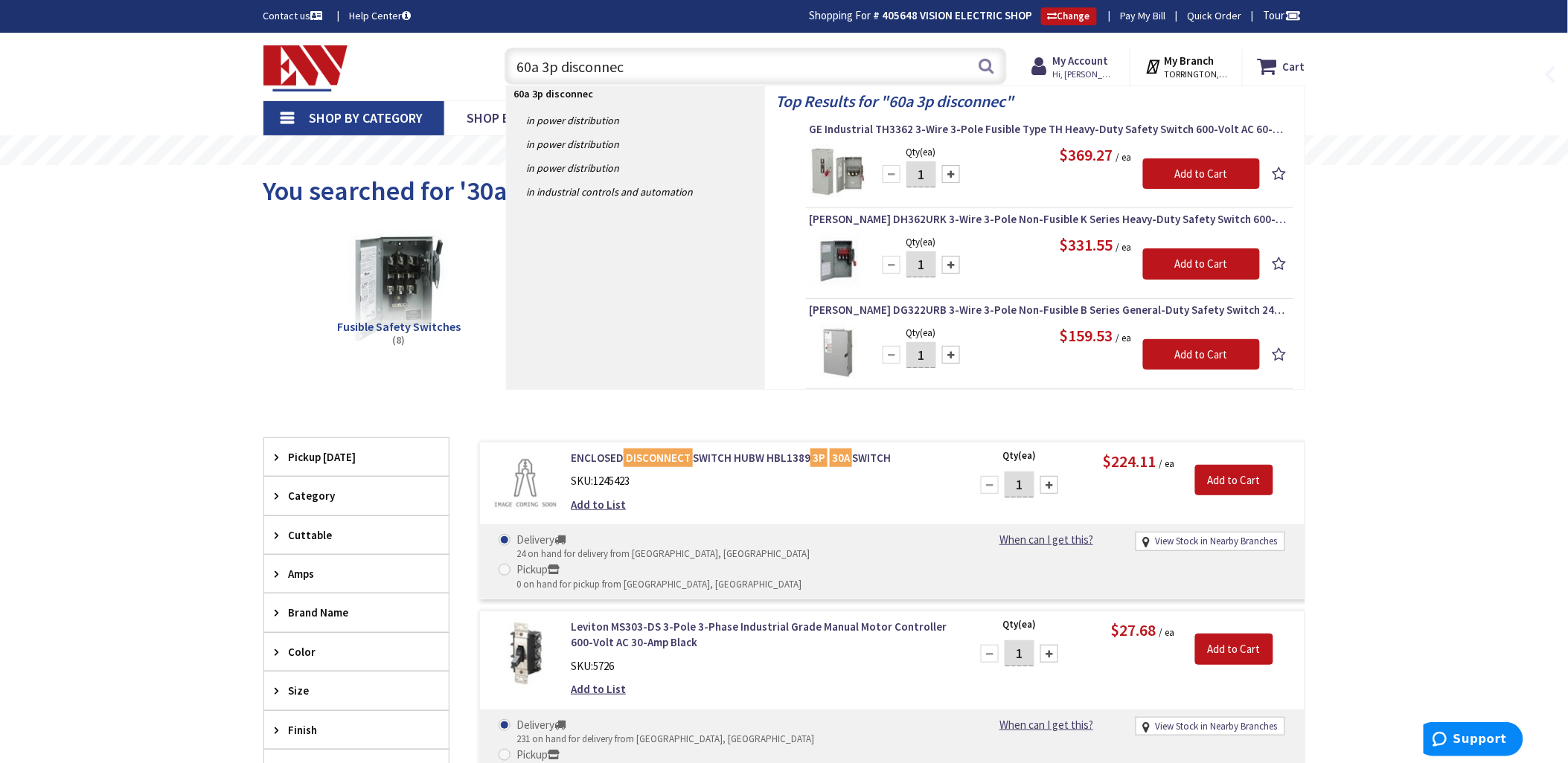
type input "60a 3p disconnect"
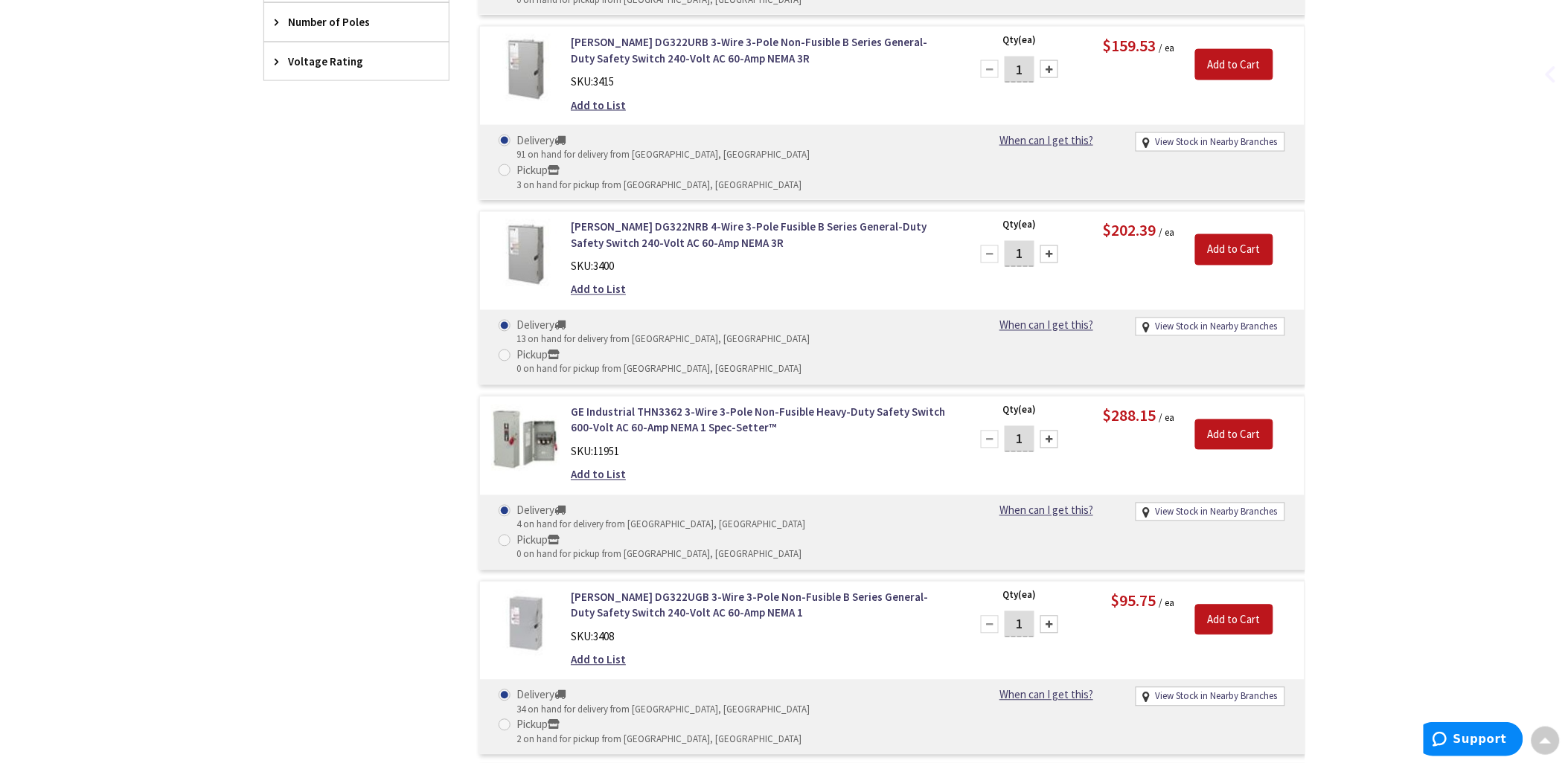
scroll to position [885, 0]
